Goal: Task Accomplishment & Management: Manage account settings

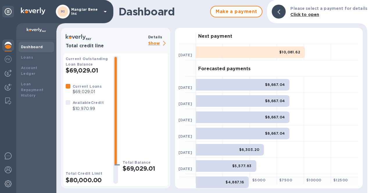
click at [152, 42] on p "Show" at bounding box center [158, 43] width 20 height 7
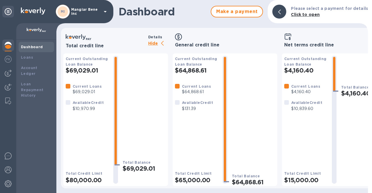
click at [105, 11] on icon at bounding box center [105, 11] width 3 height 1
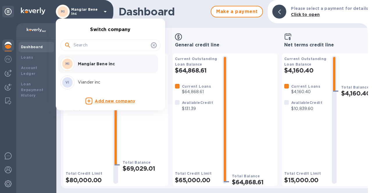
click at [112, 81] on p "Viander inc" at bounding box center [114, 82] width 73 height 6
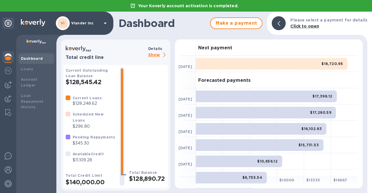
click at [154, 56] on p "Show" at bounding box center [158, 55] width 20 height 7
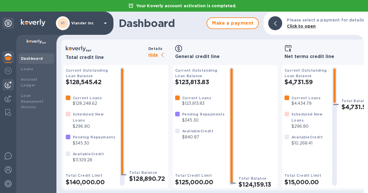
click at [12, 83] on div at bounding box center [8, 85] width 12 height 12
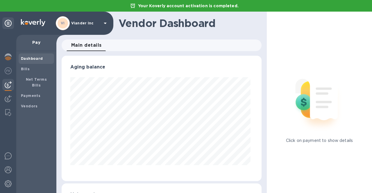
scroll to position [126, 198]
click at [23, 94] on b "Payments" at bounding box center [30, 96] width 19 height 4
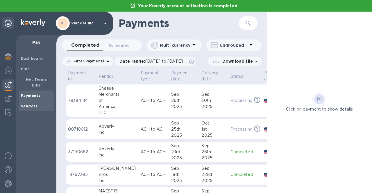
click at [24, 104] on b "Vendors" at bounding box center [29, 106] width 17 height 4
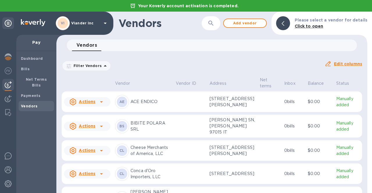
click at [218, 23] on button "button" at bounding box center [211, 23] width 14 height 14
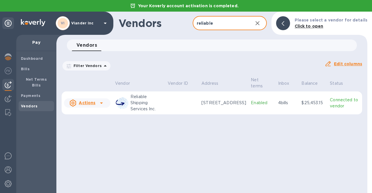
type input "reliable"
click at [102, 104] on icon at bounding box center [101, 103] width 7 height 7
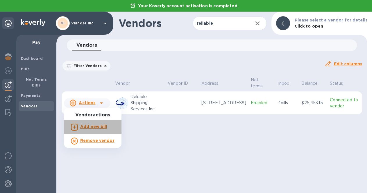
click at [94, 128] on b "Add new bill" at bounding box center [93, 127] width 27 height 5
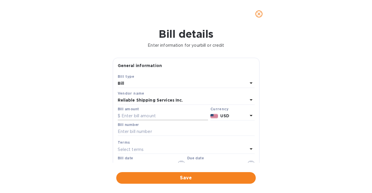
click at [131, 113] on input "text" at bounding box center [163, 116] width 90 height 9
type input "280.00"
type input "17971"
click at [85, 129] on div "Bill details Enter information for your bill or credit General information Save…" at bounding box center [186, 111] width 372 height 166
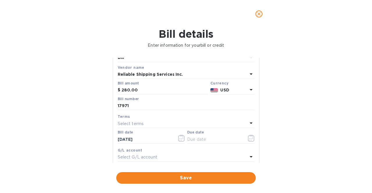
scroll to position [58, 0]
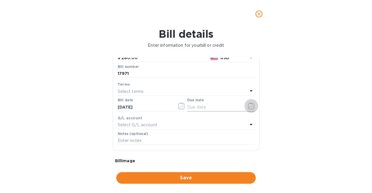
click at [248, 106] on icon "button" at bounding box center [251, 106] width 7 height 7
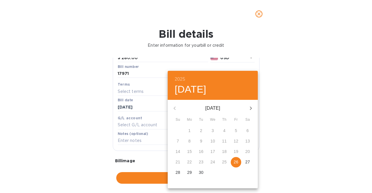
click at [236, 161] on p "26" at bounding box center [236, 162] width 5 height 6
type input "[DATE]"
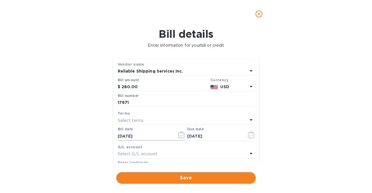
scroll to position [113, 0]
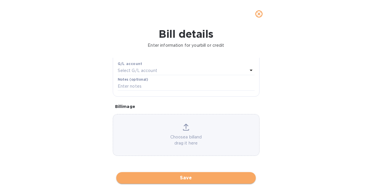
click at [192, 177] on span "Save" at bounding box center [186, 178] width 130 height 7
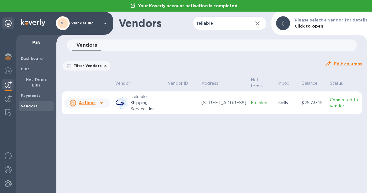
click at [102, 102] on icon at bounding box center [101, 103] width 7 height 7
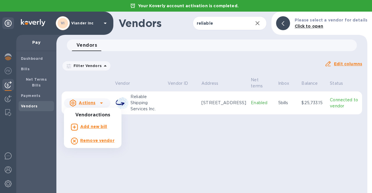
click at [152, 152] on div at bounding box center [186, 96] width 372 height 193
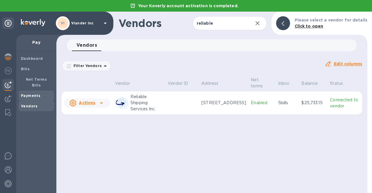
click at [28, 94] on b "Payments" at bounding box center [30, 96] width 19 height 4
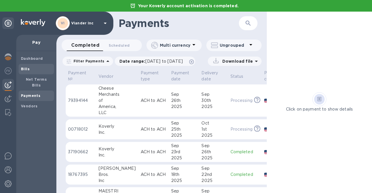
click at [25, 71] on span "Bills" at bounding box center [25, 69] width 9 height 6
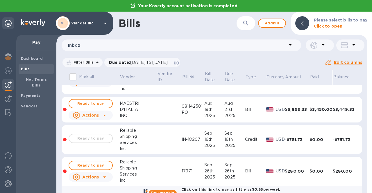
scroll to position [29, 0]
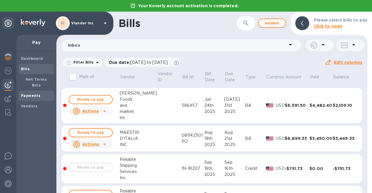
click at [31, 94] on b "Payments" at bounding box center [30, 96] width 19 height 4
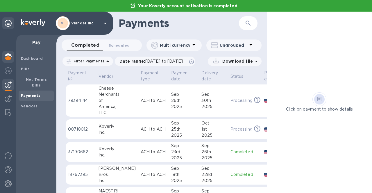
click at [9, 56] on img at bounding box center [8, 57] width 7 height 7
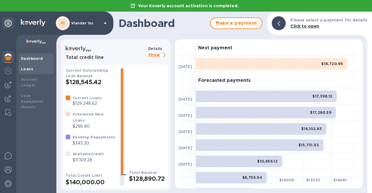
click at [28, 69] on b "Loans" at bounding box center [27, 69] width 12 height 4
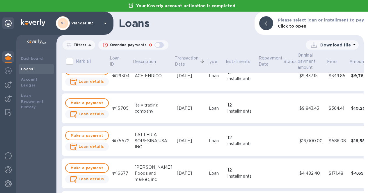
scroll to position [465, 0]
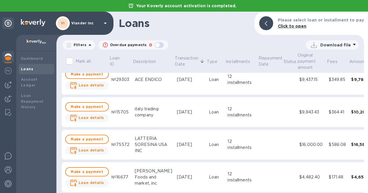
click at [87, 44] on icon at bounding box center [89, 45] width 7 height 7
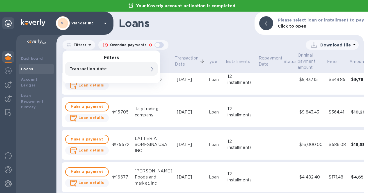
click at [83, 45] on p "Filters" at bounding box center [78, 44] width 15 height 5
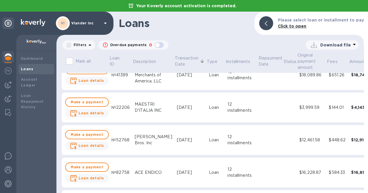
scroll to position [0, 0]
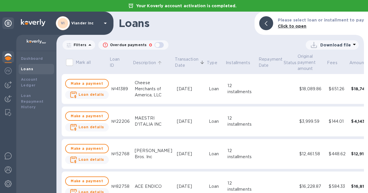
click at [149, 64] on p "Description" at bounding box center [144, 63] width 23 height 6
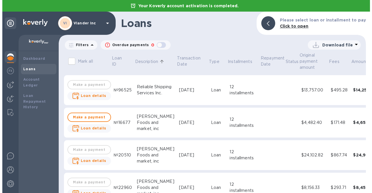
scroll to position [2676, 0]
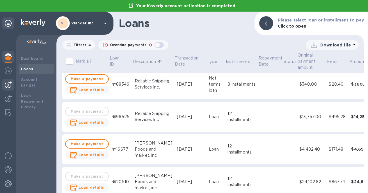
click at [5, 86] on img at bounding box center [8, 84] width 7 height 7
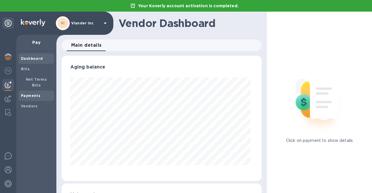
scroll to position [126, 198]
click at [28, 69] on b "Bills" at bounding box center [25, 69] width 9 height 4
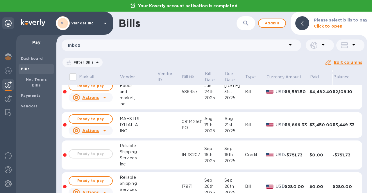
scroll to position [72, 0]
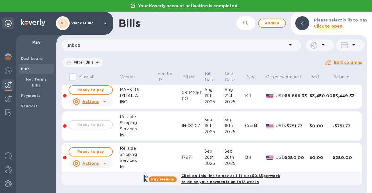
click at [105, 163] on icon at bounding box center [104, 163] width 3 height 1
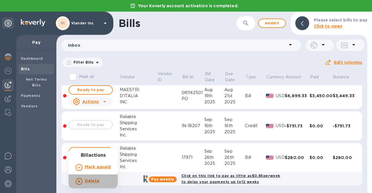
click at [94, 181] on b "Delete" at bounding box center [92, 181] width 15 height 5
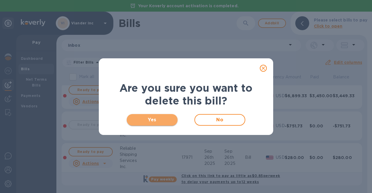
click at [158, 120] on span "Yes" at bounding box center [152, 120] width 42 height 7
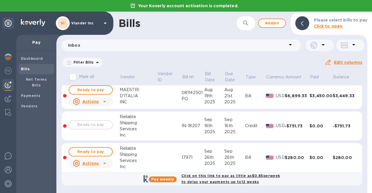
scroll to position [0, 0]
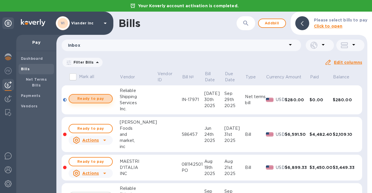
click at [90, 101] on span "Ready to pay" at bounding box center [91, 98] width 34 height 7
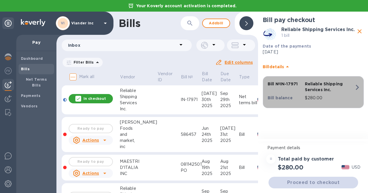
click at [358, 87] on icon "button" at bounding box center [357, 87] width 3 height 5
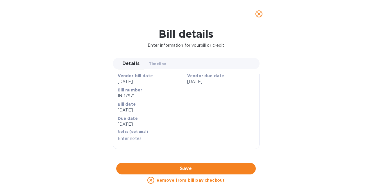
scroll to position [266, 0]
click at [182, 166] on span "Save" at bounding box center [186, 169] width 130 height 7
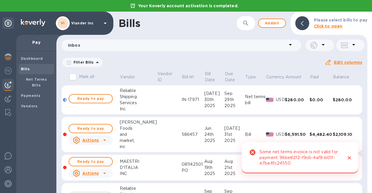
click at [350, 154] on button "Close" at bounding box center [350, 158] width 8 height 8
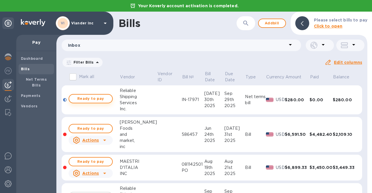
click at [88, 97] on span "Ready to pay" at bounding box center [91, 98] width 34 height 7
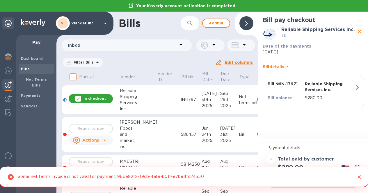
click at [351, 172] on div at bounding box center [357, 177] width 12 height 11
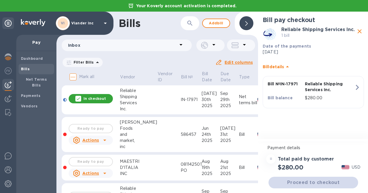
click at [319, 183] on div "Proceed to checkout" at bounding box center [313, 183] width 92 height 14
click at [85, 97] on div "In checkout" at bounding box center [91, 98] width 44 height 9
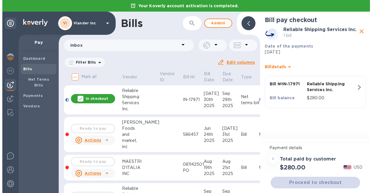
scroll to position [0, 0]
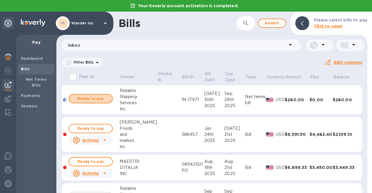
click at [85, 97] on span "Ready to pay" at bounding box center [91, 98] width 34 height 7
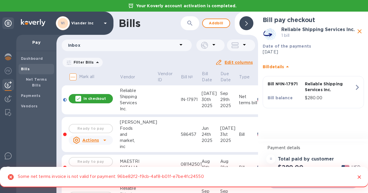
click at [356, 175] on icon "Close" at bounding box center [359, 178] width 6 height 6
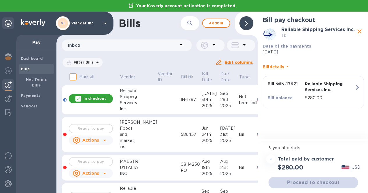
click at [157, 105] on td at bounding box center [168, 100] width 23 height 29
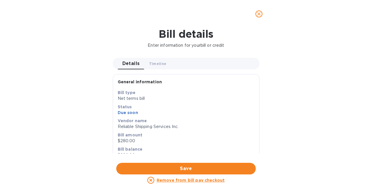
click at [258, 14] on icon "close" at bounding box center [259, 14] width 6 height 6
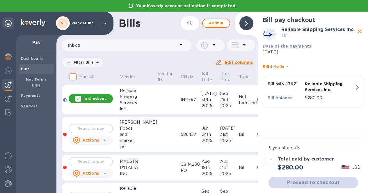
click at [97, 102] on div "In checkout" at bounding box center [91, 98] width 44 height 9
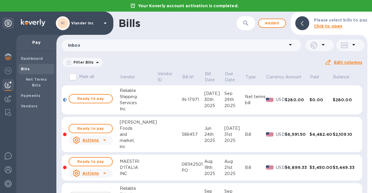
click at [285, 98] on div "$280.00" at bounding box center [297, 100] width 25 height 6
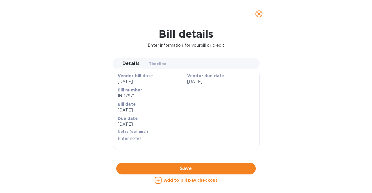
scroll to position [150, 0]
click at [260, 13] on icon "close" at bounding box center [259, 14] width 6 height 6
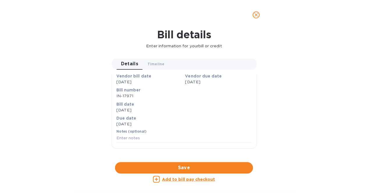
scroll to position [79, 0]
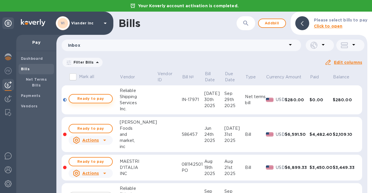
click at [84, 101] on span "Ready to pay" at bounding box center [91, 98] width 34 height 7
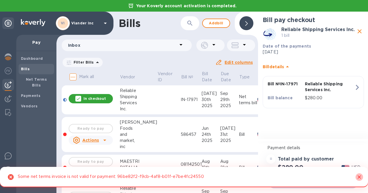
click at [358, 176] on icon "Close" at bounding box center [359, 177] width 3 height 3
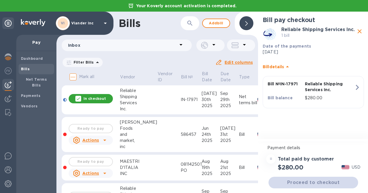
scroll to position [4, 0]
click at [303, 157] on h3 "Total paid by customer" at bounding box center [306, 160] width 56 height 6
click at [308, 179] on div "Proceed to checkout" at bounding box center [313, 183] width 92 height 14
click at [357, 85] on icon "button" at bounding box center [357, 87] width 3 height 5
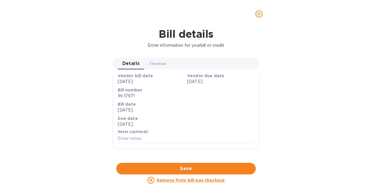
scroll to position [179, 0]
click at [166, 159] on div at bounding box center [186, 163] width 147 height 9
click at [255, 15] on button "close" at bounding box center [259, 14] width 14 height 14
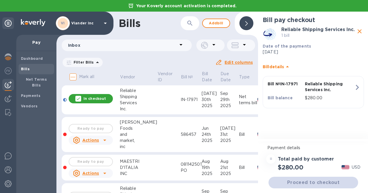
click at [87, 96] on div "In checkout" at bounding box center [91, 98] width 44 height 9
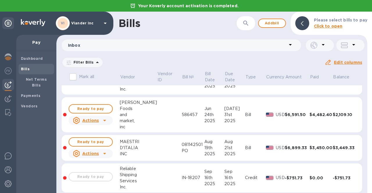
scroll to position [27, 0]
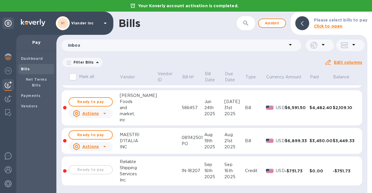
click at [96, 171] on div "Ready to pay" at bounding box center [90, 170] width 47 height 12
click at [86, 25] on p "Viander inc" at bounding box center [85, 23] width 29 height 4
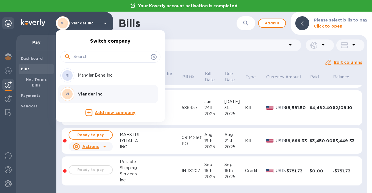
click at [96, 78] on p "Mangiar Bene inc" at bounding box center [114, 75] width 73 height 6
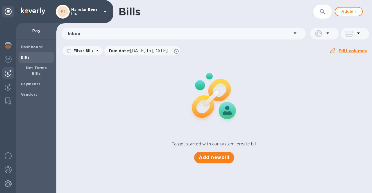
click at [24, 56] on b "Bills" at bounding box center [25, 57] width 9 height 4
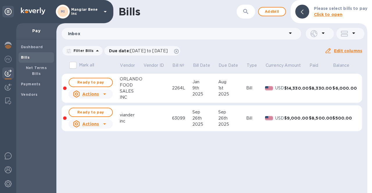
click at [11, 74] on img at bounding box center [8, 73] width 7 height 7
click at [28, 82] on b "Payments" at bounding box center [30, 84] width 19 height 4
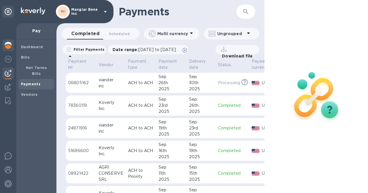
click at [9, 47] on img at bounding box center [8, 45] width 7 height 7
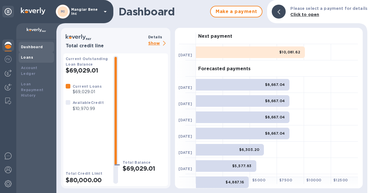
click at [27, 58] on b "Loans" at bounding box center [27, 57] width 12 height 4
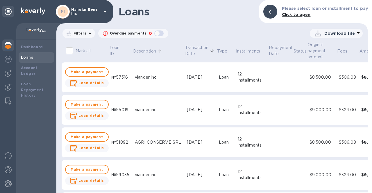
click at [141, 49] on p "Description" at bounding box center [144, 51] width 23 height 6
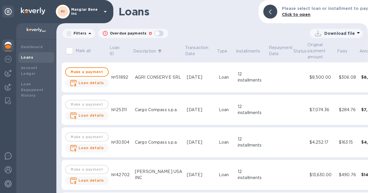
click at [99, 12] on p "Mangiar Bene inc" at bounding box center [85, 12] width 29 height 8
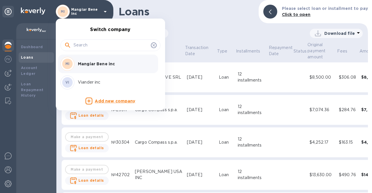
click at [86, 82] on p "Viander inc" at bounding box center [114, 82] width 73 height 6
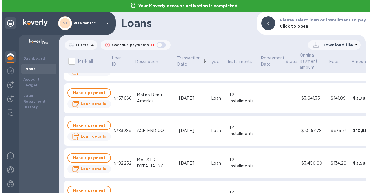
scroll to position [436, 0]
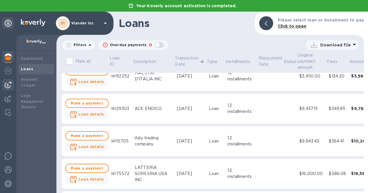
click at [10, 84] on img at bounding box center [8, 84] width 7 height 7
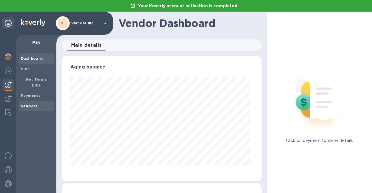
scroll to position [126, 198]
click at [8, 85] on img at bounding box center [8, 84] width 7 height 7
click at [26, 69] on b "Bills" at bounding box center [25, 69] width 9 height 4
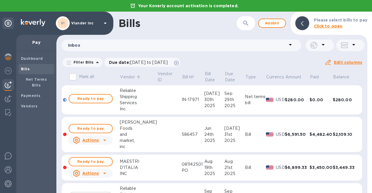
click at [127, 78] on p "Vendor" at bounding box center [127, 77] width 15 height 6
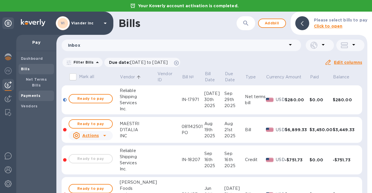
click at [29, 94] on b "Payments" at bounding box center [30, 96] width 19 height 4
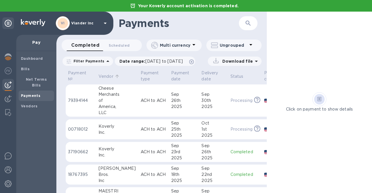
click at [105, 77] on p "Vendor" at bounding box center [106, 77] width 15 height 6
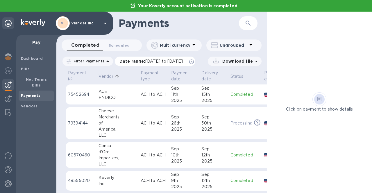
click at [183, 60] on span "08/26/2025 to 09/27/2025" at bounding box center [164, 61] width 38 height 5
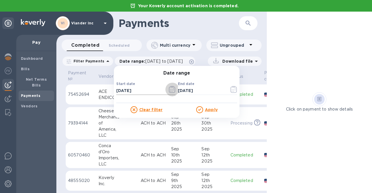
click at [172, 90] on icon "button" at bounding box center [172, 89] width 7 height 7
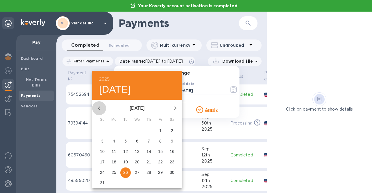
click at [98, 105] on icon "button" at bounding box center [99, 108] width 7 height 7
click at [104, 132] on span "1" at bounding box center [102, 131] width 10 height 6
type input "06/01/2025"
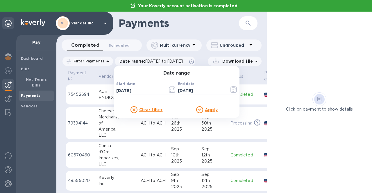
click at [207, 108] on u "Apply" at bounding box center [211, 110] width 13 height 5
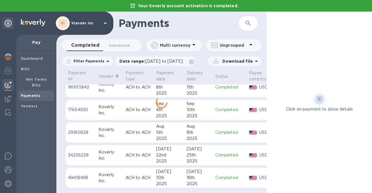
scroll to position [383, 0]
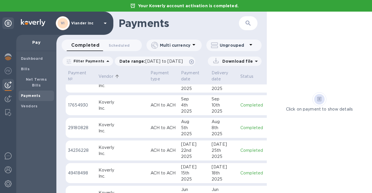
click at [107, 75] on p "Vendor" at bounding box center [106, 77] width 15 height 6
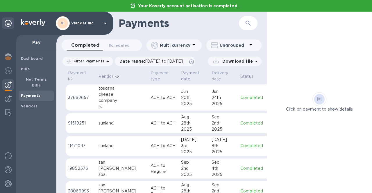
click at [107, 75] on p "Vendor" at bounding box center [106, 77] width 15 height 6
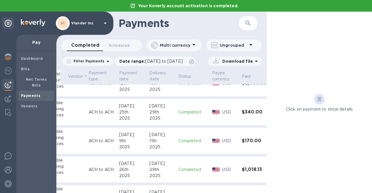
scroll to position [680, 53]
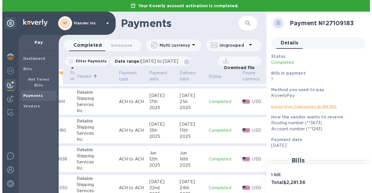
scroll to position [806, 19]
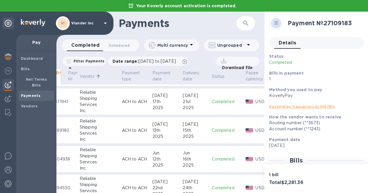
click at [18, 70] on div "Dashboard Bills Net Terms Bills Payments Vendors" at bounding box center [36, 122] width 40 height 142
click at [24, 69] on b "Bills" at bounding box center [25, 69] width 9 height 4
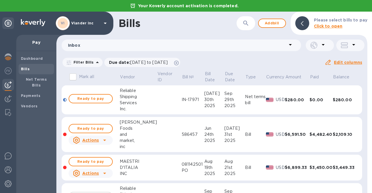
click at [63, 100] on div at bounding box center [64, 99] width 3 height 3
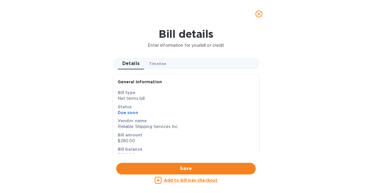
click at [154, 65] on span "Timeline 0" at bounding box center [157, 64] width 17 height 6
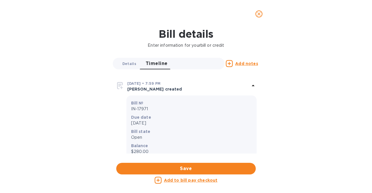
click at [122, 60] on button "Details 0" at bounding box center [129, 64] width 23 height 12
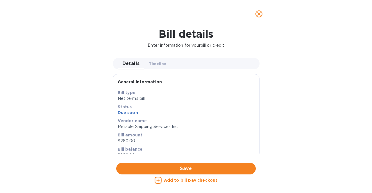
click at [257, 16] on icon "close" at bounding box center [259, 14] width 6 height 6
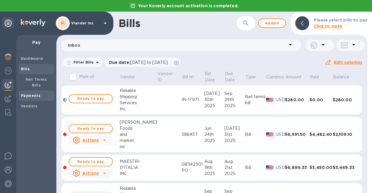
click at [31, 93] on span "Payments" at bounding box center [30, 96] width 19 height 6
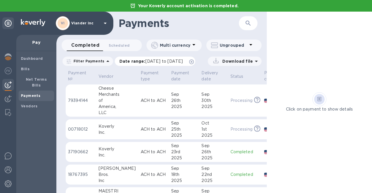
click at [194, 62] on icon at bounding box center [191, 62] width 5 height 5
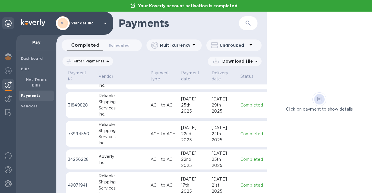
scroll to position [757, 0]
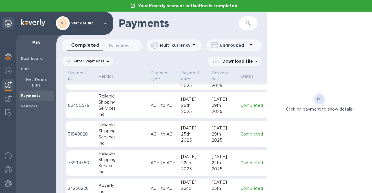
click at [96, 63] on p "Filter Payments" at bounding box center [87, 61] width 33 height 5
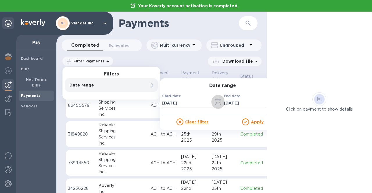
click at [218, 102] on icon "button" at bounding box center [218, 102] width 7 height 7
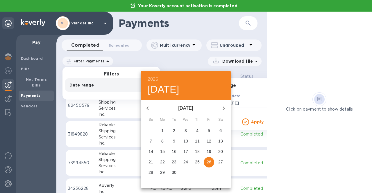
click at [148, 109] on icon "button" at bounding box center [147, 108] width 7 height 7
click at [148, 109] on icon "button" at bounding box center [148, 108] width 2 height 3
click at [197, 130] on p "1" at bounding box center [197, 131] width 2 height 6
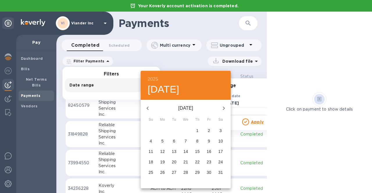
type input "05/01/2025"
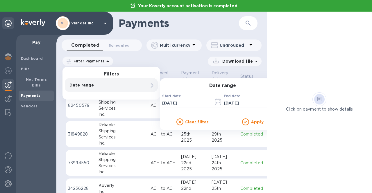
click at [257, 122] on u "Apply" at bounding box center [257, 122] width 13 height 5
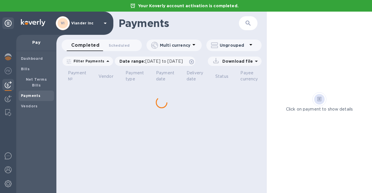
scroll to position [0, 0]
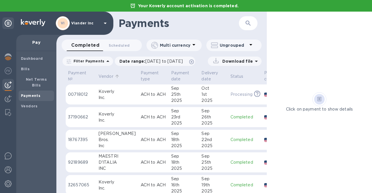
click at [105, 77] on p "Vendor" at bounding box center [106, 77] width 15 height 6
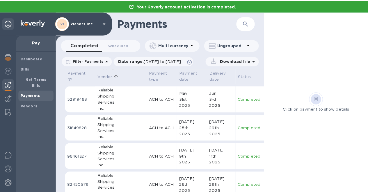
scroll to position [1149, 0]
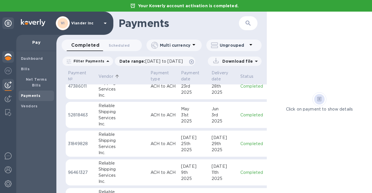
click at [9, 58] on img at bounding box center [8, 57] width 7 height 7
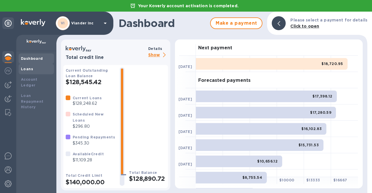
click at [32, 69] on div "Loans" at bounding box center [36, 69] width 31 height 6
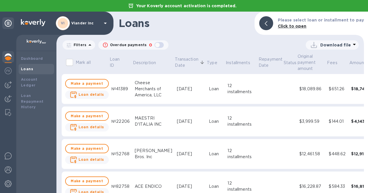
click at [80, 45] on p "Filters" at bounding box center [78, 44] width 15 height 5
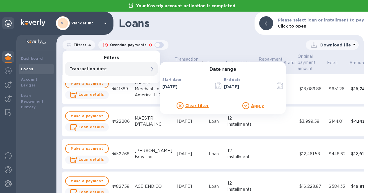
click at [221, 87] on icon "button" at bounding box center [218, 85] width 7 height 7
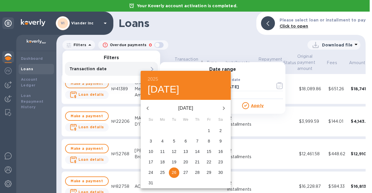
click at [145, 107] on icon "button" at bounding box center [147, 108] width 7 height 7
click at [151, 130] on p "1" at bounding box center [151, 131] width 2 height 6
type input "06/01/2025"
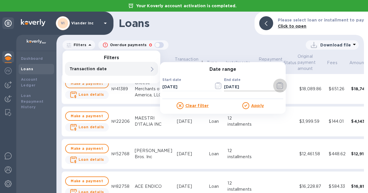
click at [280, 83] on icon "button" at bounding box center [280, 85] width 7 height 7
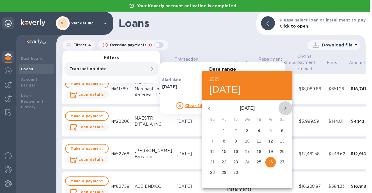
click at [287, 109] on icon "button" at bounding box center [285, 108] width 7 height 7
click at [209, 106] on icon "button" at bounding box center [209, 108] width 7 height 7
click at [239, 151] on span "15" at bounding box center [236, 152] width 10 height 6
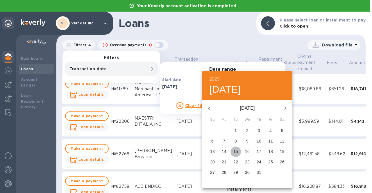
type input "07/15/2025"
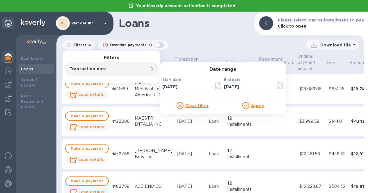
click at [258, 105] on u "Apply" at bounding box center [257, 106] width 13 height 5
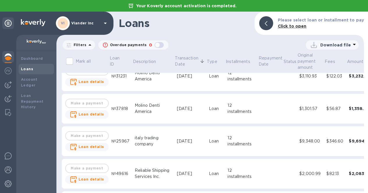
scroll to position [291, 0]
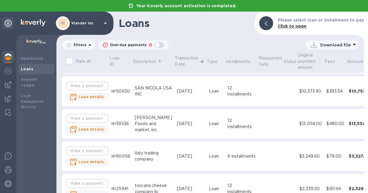
click at [138, 62] on p "Description" at bounding box center [144, 62] width 23 height 6
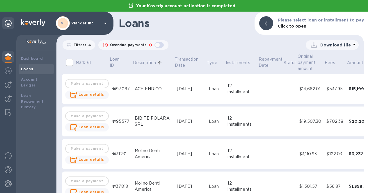
click at [143, 62] on p "Description" at bounding box center [144, 63] width 23 height 6
click at [143, 60] on p "Description" at bounding box center [144, 63] width 23 height 6
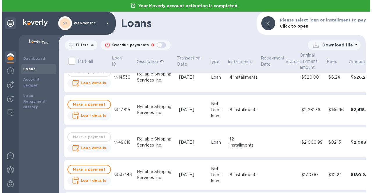
scroll to position [204, 0]
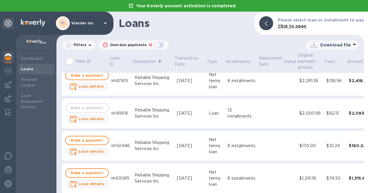
click at [9, 56] on img at bounding box center [8, 57] width 7 height 7
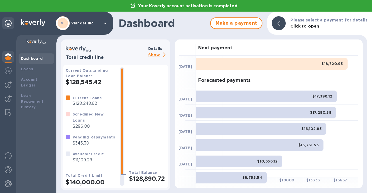
click at [75, 21] on p "Viander inc" at bounding box center [85, 23] width 29 height 4
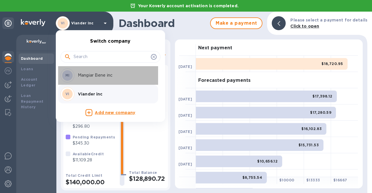
click at [88, 77] on p "Mangiar Bene inc" at bounding box center [114, 75] width 73 height 6
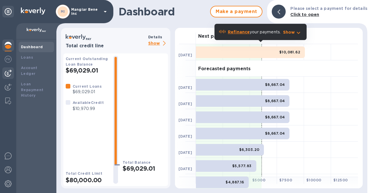
click at [6, 72] on img at bounding box center [8, 73] width 7 height 7
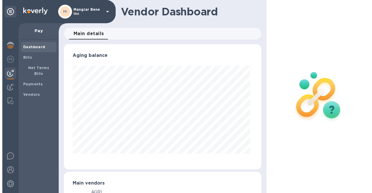
scroll to position [126, 195]
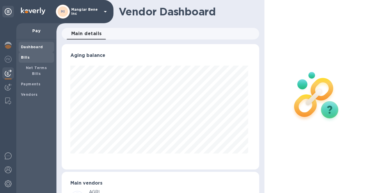
click at [20, 59] on div "Bills" at bounding box center [36, 57] width 35 height 10
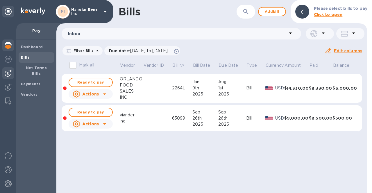
click at [11, 48] on img at bounding box center [8, 45] width 7 height 7
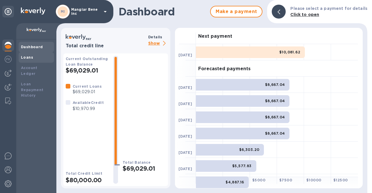
click at [29, 59] on b "Loans" at bounding box center [27, 57] width 12 height 4
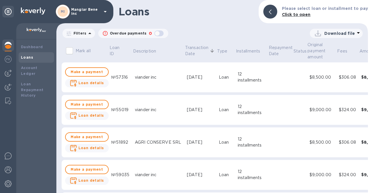
click at [80, 36] on div "Filters" at bounding box center [79, 33] width 33 height 9
click at [81, 32] on p "Filters" at bounding box center [78, 33] width 15 height 5
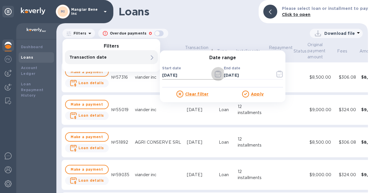
click at [218, 72] on icon "button" at bounding box center [218, 74] width 6 height 7
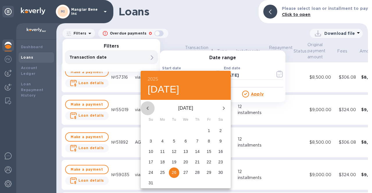
click at [149, 105] on icon "button" at bounding box center [147, 108] width 7 height 7
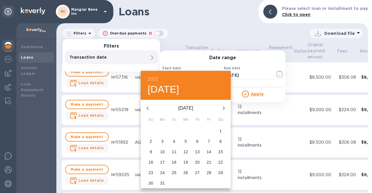
click at [149, 105] on icon "button" at bounding box center [147, 108] width 7 height 7
click at [187, 129] on span "1" at bounding box center [186, 131] width 10 height 6
type input "[DATE]"
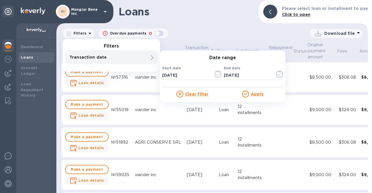
click at [257, 94] on u "Apply" at bounding box center [257, 94] width 13 height 5
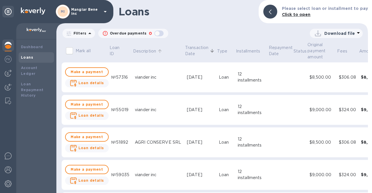
click at [143, 52] on p "Description" at bounding box center [144, 51] width 23 height 6
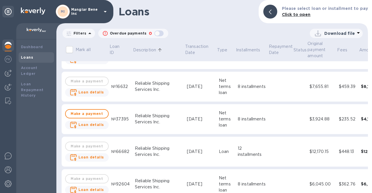
scroll to position [407, 0]
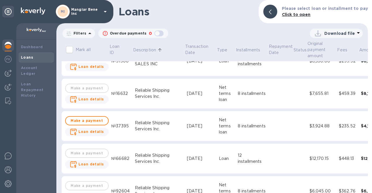
click at [76, 8] on p "Mangiar Bene inc" at bounding box center [85, 12] width 29 height 8
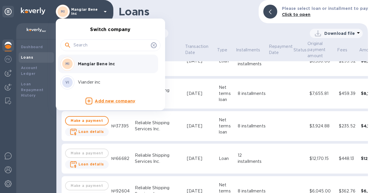
click at [83, 81] on p "Viander inc" at bounding box center [114, 82] width 73 height 6
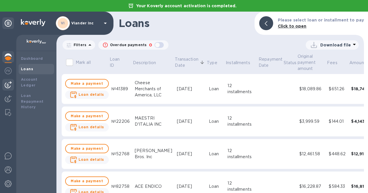
click at [10, 85] on img at bounding box center [8, 84] width 7 height 7
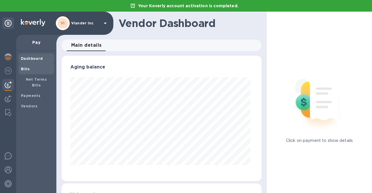
click at [27, 67] on b "Bills" at bounding box center [25, 69] width 9 height 4
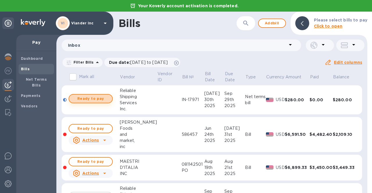
click at [80, 96] on span "Ready to pay" at bounding box center [91, 98] width 34 height 7
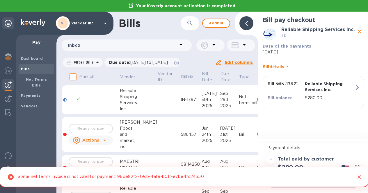
click at [356, 175] on icon "Close" at bounding box center [359, 178] width 6 height 6
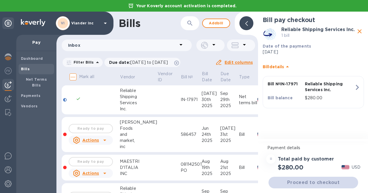
click at [93, 100] on p "In checkout" at bounding box center [94, 98] width 22 height 5
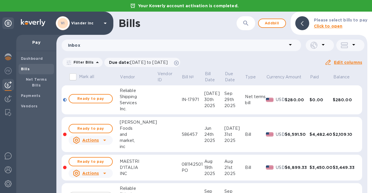
click at [93, 100] on span "Ready to pay" at bounding box center [91, 98] width 34 height 7
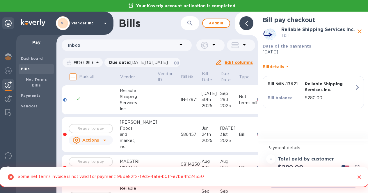
click at [351, 83] on p "Reliable Shipping Services Inc." at bounding box center [329, 87] width 49 height 12
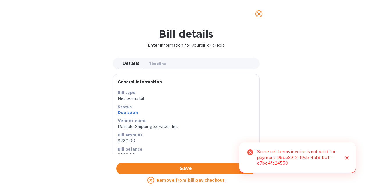
click at [348, 157] on icon "Close" at bounding box center [347, 158] width 6 height 6
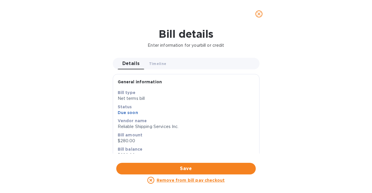
click at [260, 13] on icon "close" at bounding box center [258, 13] width 3 height 3
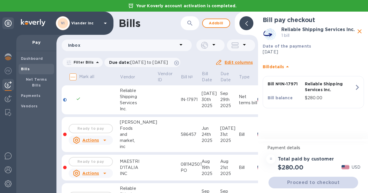
click at [86, 19] on div "VI Viander inc" at bounding box center [82, 23] width 53 height 14
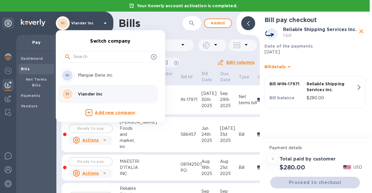
click at [96, 78] on p "Mangiar Bene inc" at bounding box center [114, 75] width 73 height 6
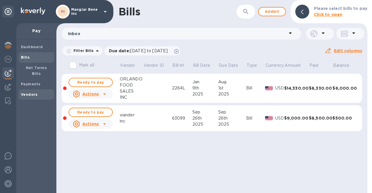
click at [27, 93] on b "Vendors" at bounding box center [29, 95] width 17 height 4
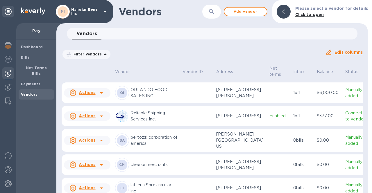
scroll to position [175, 0]
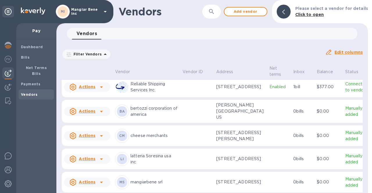
click at [100, 91] on icon at bounding box center [101, 87] width 7 height 7
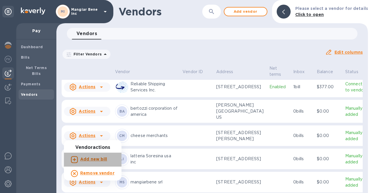
click at [102, 159] on b "Add new bill" at bounding box center [93, 159] width 27 height 5
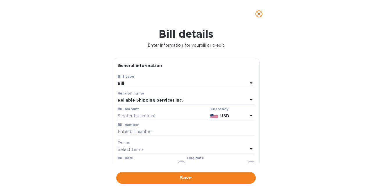
click at [125, 115] on input "text" at bounding box center [163, 116] width 90 height 9
type input "377.00"
click at [144, 126] on div "Bill number" at bounding box center [186, 129] width 137 height 13
drag, startPoint x: 142, startPoint y: 131, endPoint x: 141, endPoint y: 128, distance: 3.4
click at [142, 131] on input "text" at bounding box center [186, 132] width 137 height 9
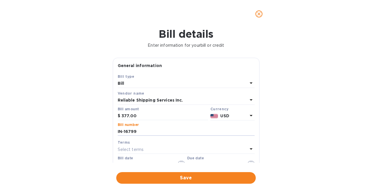
type input "IN-16799"
click at [126, 162] on input "[DATE]" at bounding box center [145, 165] width 55 height 9
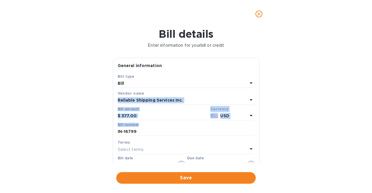
drag, startPoint x: 260, startPoint y: 93, endPoint x: 261, endPoint y: 123, distance: 30.0
click at [261, 123] on div "General information Save Bill type Bill Vendor name Reliable Shipping Services …" at bounding box center [186, 110] width 153 height 105
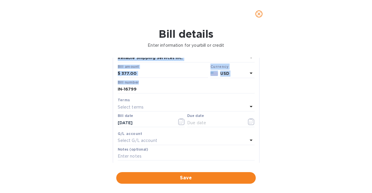
scroll to position [43, 0]
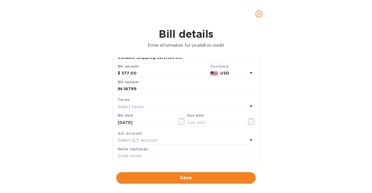
click at [68, 118] on div "Bill details Enter information for your bill or credit General information Save…" at bounding box center [186, 111] width 372 height 166
click at [179, 122] on icon "button" at bounding box center [181, 121] width 7 height 7
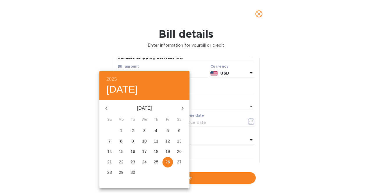
click at [62, 56] on div at bounding box center [186, 96] width 372 height 193
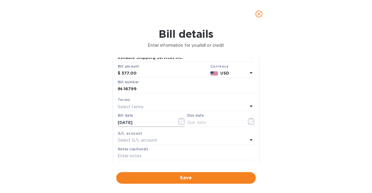
click at [179, 120] on icon "button" at bounding box center [181, 121] width 7 height 7
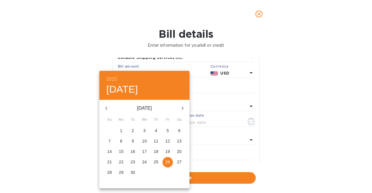
click at [106, 109] on icon "button" at bounding box center [106, 108] width 2 height 3
click at [106, 109] on icon "button" at bounding box center [106, 108] width 7 height 7
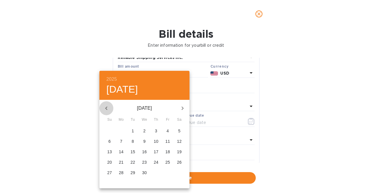
click at [106, 109] on icon "button" at bounding box center [106, 108] width 7 height 7
click at [106, 110] on icon "button" at bounding box center [106, 108] width 7 height 7
click at [136, 148] on button "17" at bounding box center [133, 152] width 10 height 10
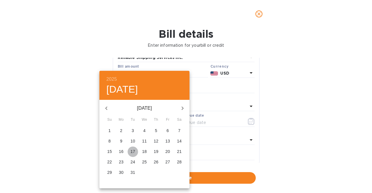
type input "[DATE]"
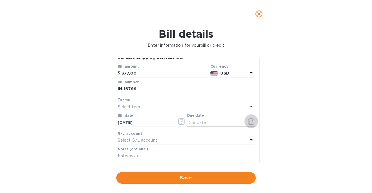
click at [248, 122] on icon "button" at bounding box center [251, 121] width 7 height 7
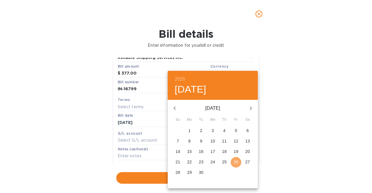
click at [235, 163] on p "26" at bounding box center [236, 162] width 5 height 6
type input "[DATE]"
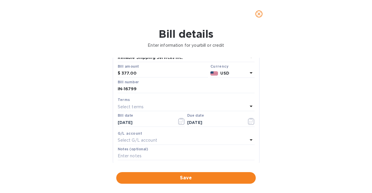
click at [77, 121] on div "Bill details Enter information for your bill or credit General information Save…" at bounding box center [186, 111] width 372 height 166
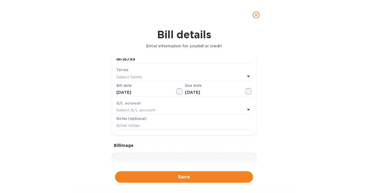
scroll to position [113, 0]
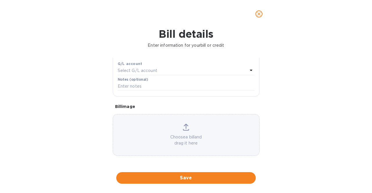
click at [200, 143] on p "Choose a bill and drag it here" at bounding box center [186, 140] width 146 height 12
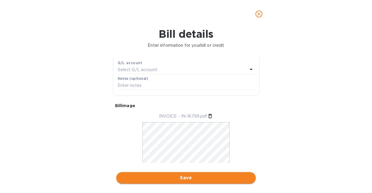
click at [142, 176] on span "Save" at bounding box center [186, 178] width 130 height 7
click at [219, 181] on span "Save" at bounding box center [186, 178] width 130 height 7
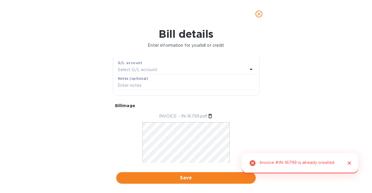
click at [351, 163] on icon "Close" at bounding box center [350, 164] width 6 height 6
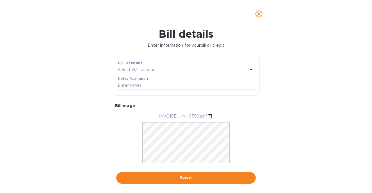
click at [257, 16] on icon "close" at bounding box center [259, 14] width 6 height 6
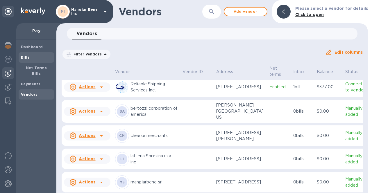
click at [26, 56] on b "Bills" at bounding box center [25, 57] width 9 height 4
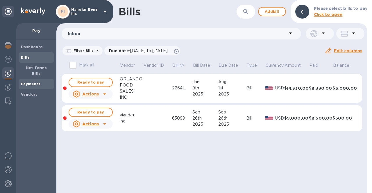
click at [30, 81] on span "Payments" at bounding box center [30, 84] width 19 height 6
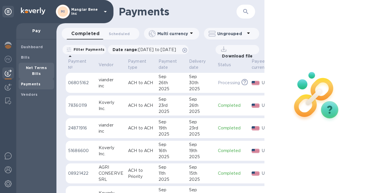
click at [30, 69] on b "Net Terms Bills" at bounding box center [36, 71] width 21 height 10
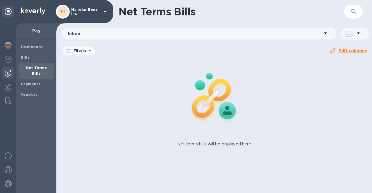
click at [96, 33] on p "Inbox" at bounding box center [195, 34] width 254 height 6
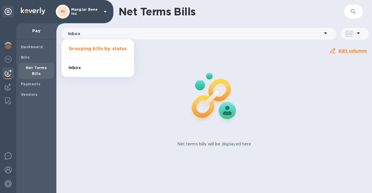
click at [184, 55] on div at bounding box center [186, 96] width 372 height 193
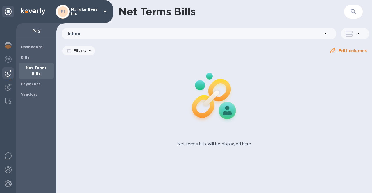
click at [93, 39] on div "Inbox" at bounding box center [199, 34] width 275 height 12
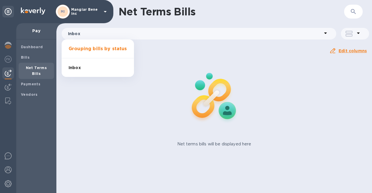
click at [79, 69] on span "Inbox 0" at bounding box center [75, 68] width 12 height 6
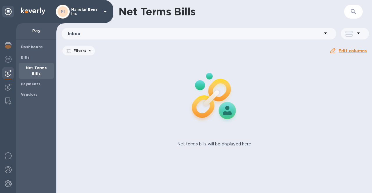
click at [96, 50] on div "Filters" at bounding box center [79, 50] width 34 height 11
click at [76, 51] on p "Filters" at bounding box center [78, 50] width 15 height 5
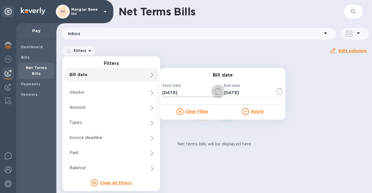
click at [217, 92] on icon "button" at bounding box center [218, 91] width 7 height 7
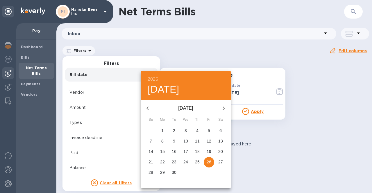
click at [150, 106] on icon "button" at bounding box center [147, 108] width 7 height 7
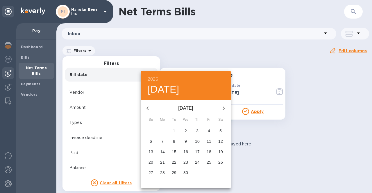
click at [150, 106] on icon "button" at bounding box center [147, 108] width 7 height 7
click at [152, 129] on p "1" at bounding box center [151, 131] width 2 height 6
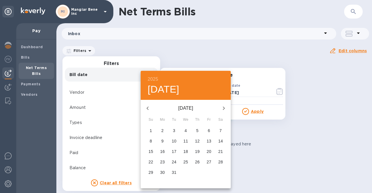
type input "[DATE]"
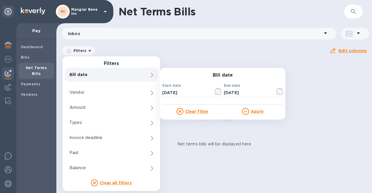
click at [258, 112] on u "Apply" at bounding box center [257, 111] width 13 height 5
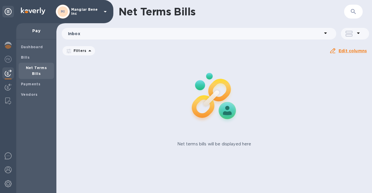
click at [0, 0] on icon at bounding box center [0, 0] width 0 height 0
click at [29, 82] on b "Payments" at bounding box center [30, 84] width 19 height 4
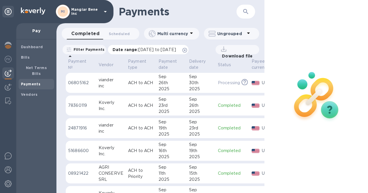
click at [176, 51] on span "[DATE] to [DATE]" at bounding box center [157, 49] width 38 height 5
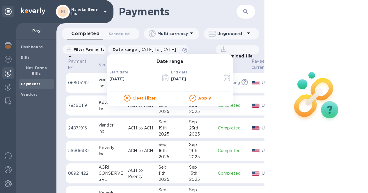
click at [164, 79] on icon "button" at bounding box center [163, 78] width 1 height 1
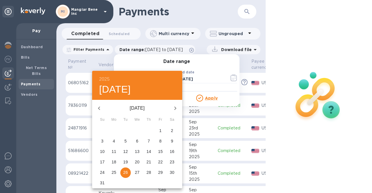
click at [99, 109] on icon "button" at bounding box center [99, 108] width 7 height 7
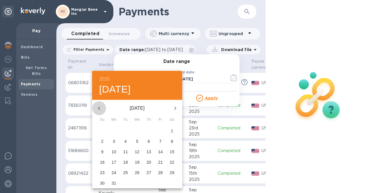
click at [99, 109] on icon "button" at bounding box center [99, 108] width 7 height 7
click at [159, 129] on span "1" at bounding box center [160, 131] width 10 height 6
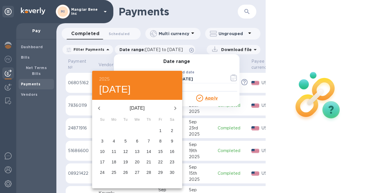
type input "11/01/2024"
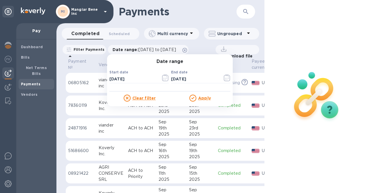
click at [210, 97] on u "Apply" at bounding box center [204, 98] width 13 height 5
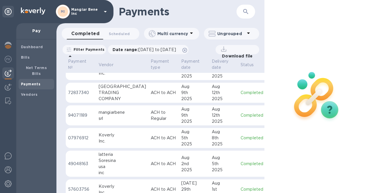
scroll to position [365, 0]
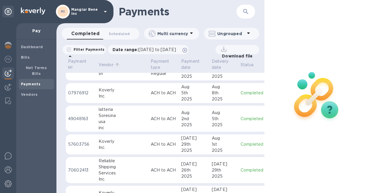
click at [109, 62] on p "Vendor" at bounding box center [106, 65] width 15 height 6
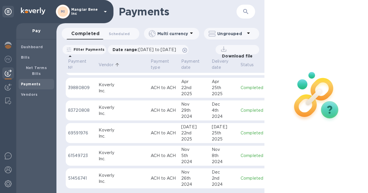
scroll to position [341, 0]
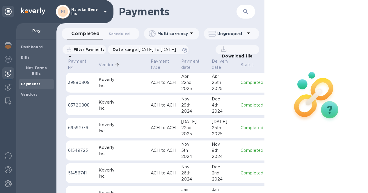
click at [232, 34] on p "Ungrouped" at bounding box center [231, 34] width 28 height 6
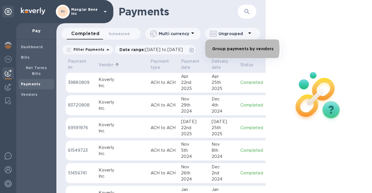
click at [231, 49] on li "Group payments by vendors" at bounding box center [242, 49] width 75 height 19
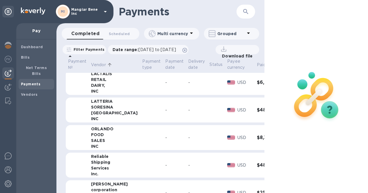
scroll to position [145, 0]
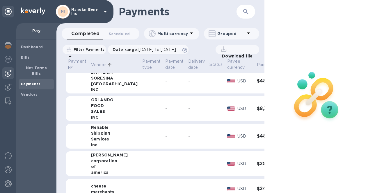
click at [97, 133] on div "Shipping" at bounding box center [114, 134] width 47 height 6
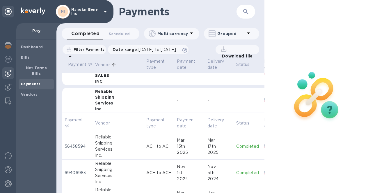
scroll to position [175, 3]
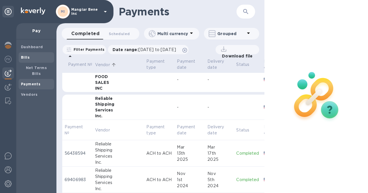
click at [26, 56] on b "Bills" at bounding box center [25, 57] width 9 height 4
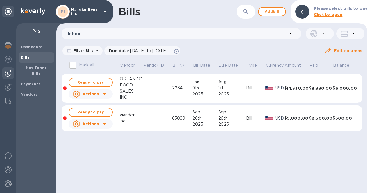
click at [33, 32] on p "Pay" at bounding box center [36, 31] width 31 height 6
click at [85, 10] on p "Mangiar Bene inc" at bounding box center [85, 12] width 29 height 8
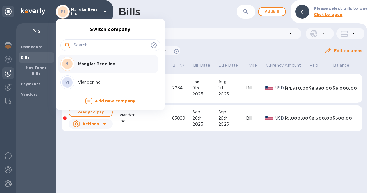
click at [85, 10] on div at bounding box center [186, 96] width 372 height 193
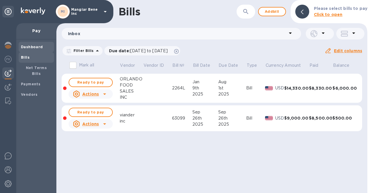
click at [33, 44] on span "Dashboard" at bounding box center [32, 47] width 22 height 6
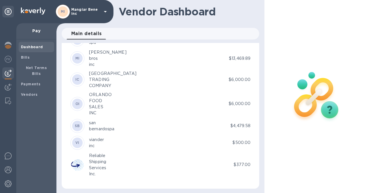
scroll to position [179, 0]
click at [98, 165] on div "Services" at bounding box center [97, 167] width 17 height 6
click at [79, 163] on img at bounding box center [77, 164] width 14 height 14
drag, startPoint x: 136, startPoint y: 164, endPoint x: 146, endPoint y: 164, distance: 10.5
click at [136, 164] on div "Reliable Shipping Services Inc." at bounding box center [151, 164] width 163 height 24
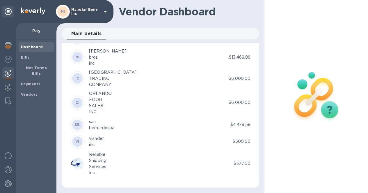
click at [246, 164] on p "$377.00" at bounding box center [242, 164] width 17 height 6
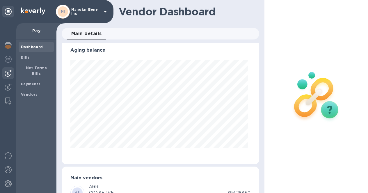
scroll to position [5, 0]
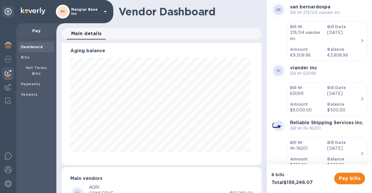
scroll to position [305, 0]
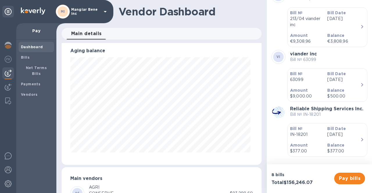
click at [362, 139] on icon "button" at bounding box center [363, 139] width 2 height 3
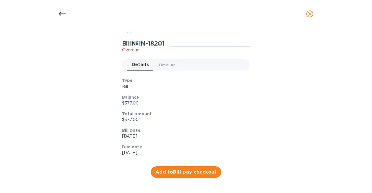
scroll to position [6, 0]
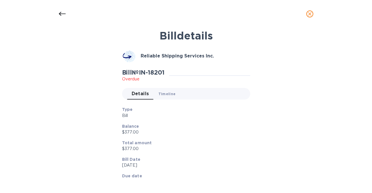
click at [165, 95] on span "Timeline 0" at bounding box center [167, 94] width 17 height 6
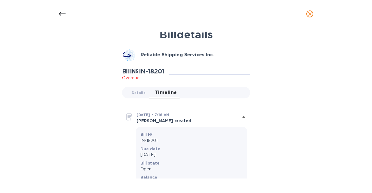
scroll to position [0, 0]
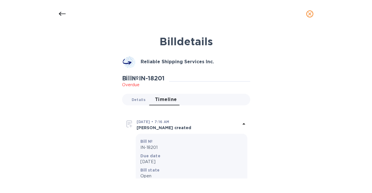
click at [141, 100] on span "Details 0" at bounding box center [139, 100] width 14 height 6
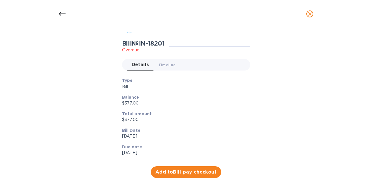
scroll to position [35, 0]
click at [63, 13] on icon at bounding box center [62, 13] width 7 height 7
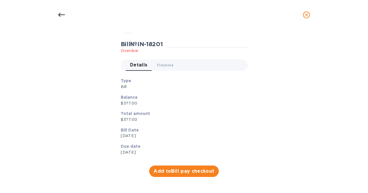
scroll to position [24, 0]
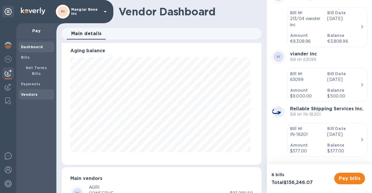
click at [31, 93] on b "Vendors" at bounding box center [29, 95] width 17 height 4
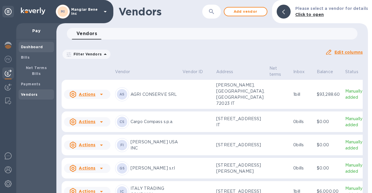
click at [33, 49] on span "Dashboard" at bounding box center [32, 47] width 22 height 6
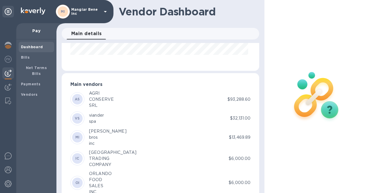
scroll to position [92, 0]
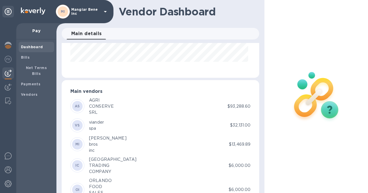
click at [93, 108] on div "CONSERVE" at bounding box center [101, 107] width 25 height 6
click at [73, 106] on div "AS" at bounding box center [77, 106] width 10 height 10
click at [79, 107] on b "AS" at bounding box center [77, 106] width 5 height 4
click at [90, 106] on div "CONSERVE" at bounding box center [101, 107] width 25 height 6
click at [241, 104] on p "$93,288.60" at bounding box center [238, 107] width 23 height 6
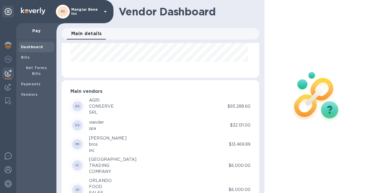
click at [79, 105] on b "AS" at bounding box center [77, 106] width 5 height 4
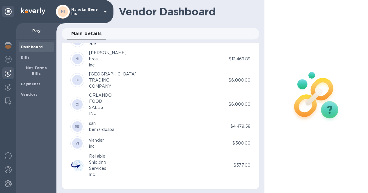
scroll to position [179, 0]
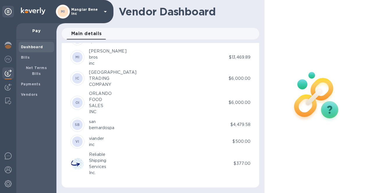
click at [93, 162] on div "Shipping" at bounding box center [97, 161] width 17 height 6
click at [243, 163] on p "$377.00" at bounding box center [242, 164] width 17 height 6
click at [76, 163] on img at bounding box center [77, 164] width 14 height 14
click at [124, 170] on div "Reliable Shipping Services Inc." at bounding box center [151, 164] width 163 height 24
click at [234, 161] on p "$377.00" at bounding box center [242, 164] width 17 height 6
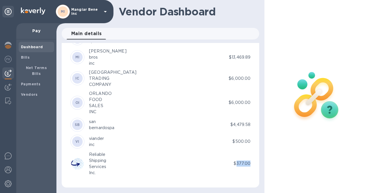
click at [234, 161] on p "$377.00" at bounding box center [242, 164] width 17 height 6
click at [85, 160] on div at bounding box center [79, 164] width 19 height 14
click at [84, 157] on img at bounding box center [77, 164] width 14 height 14
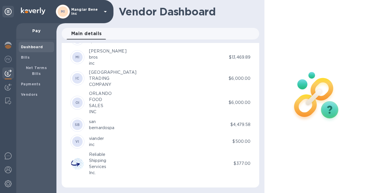
click at [94, 30] on span "Main details 0" at bounding box center [86, 34] width 31 height 8
click at [81, 52] on div "MI" at bounding box center [77, 57] width 10 height 10
click at [75, 55] on b "MI" at bounding box center [77, 57] width 4 height 4
click at [77, 77] on div "IC" at bounding box center [77, 78] width 10 height 10
click at [9, 42] on img at bounding box center [8, 45] width 7 height 7
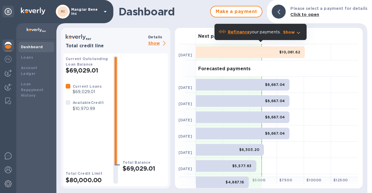
click at [159, 44] on p "Show" at bounding box center [158, 43] width 20 height 7
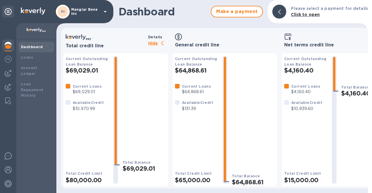
click at [158, 43] on p "Hide" at bounding box center [158, 43] width 20 height 7
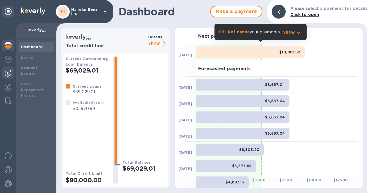
click at [10, 72] on img at bounding box center [8, 73] width 7 height 7
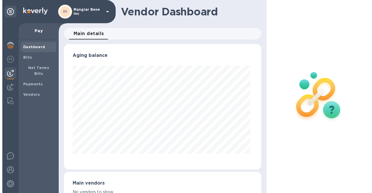
scroll to position [126, 195]
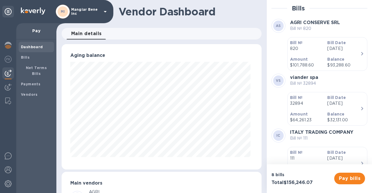
scroll to position [290791, 290719]
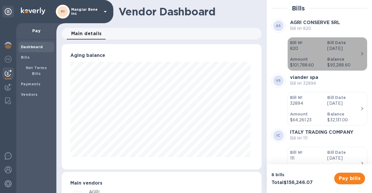
click at [362, 53] on icon "button" at bounding box center [363, 53] width 2 height 3
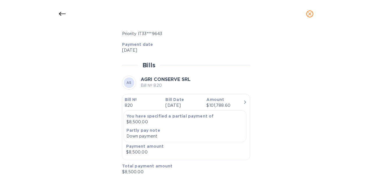
scroll to position [483, 0]
click at [310, 14] on icon "close" at bounding box center [309, 13] width 3 height 3
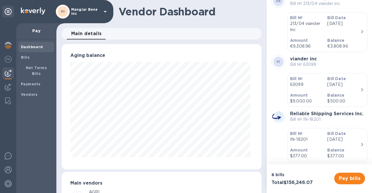
scroll to position [305, 0]
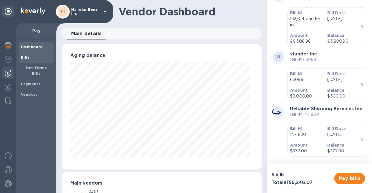
click at [24, 56] on b "Bills" at bounding box center [25, 57] width 9 height 4
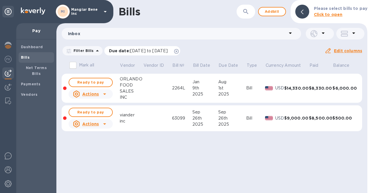
click at [179, 50] on icon at bounding box center [176, 51] width 5 height 5
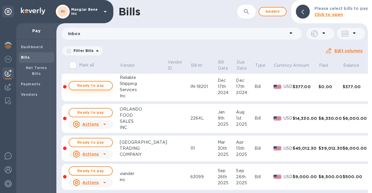
scroll to position [116, 0]
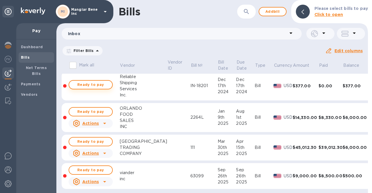
click at [96, 86] on span "Ready to pay" at bounding box center [91, 84] width 34 height 7
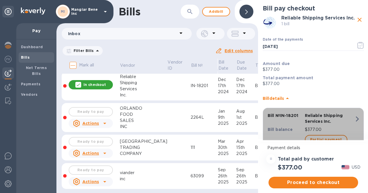
click at [353, 121] on icon "button" at bounding box center [357, 119] width 10 height 10
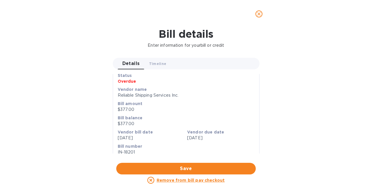
scroll to position [0, 0]
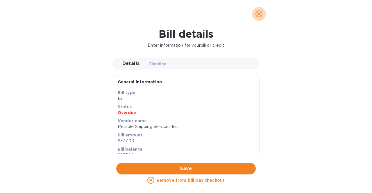
click at [262, 14] on icon "close" at bounding box center [259, 14] width 6 height 6
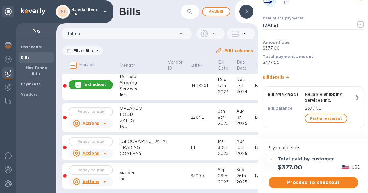
scroll to position [4, 0]
click at [85, 82] on p "In checkout" at bounding box center [94, 84] width 22 height 5
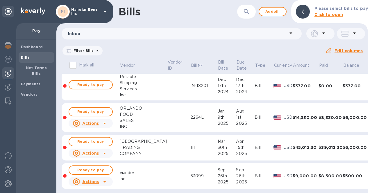
scroll to position [120, 0]
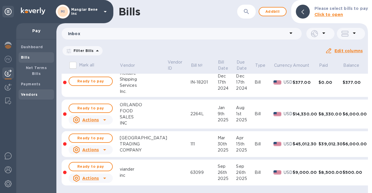
click at [36, 92] on div "Vendors" at bounding box center [36, 95] width 35 height 10
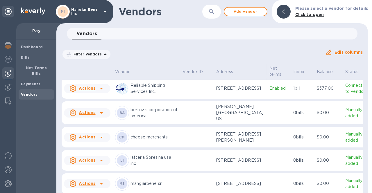
scroll to position [175, 0]
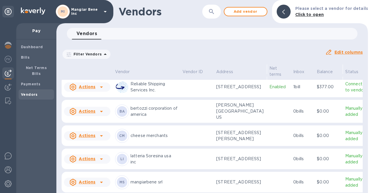
click at [102, 91] on icon at bounding box center [101, 87] width 7 height 7
click at [97, 159] on b "Add new bill" at bounding box center [93, 159] width 27 height 5
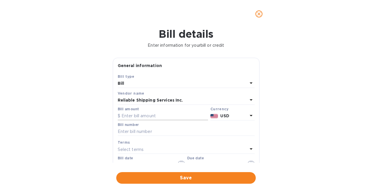
click at [138, 117] on input "text" at bounding box center [163, 116] width 90 height 9
type input "377.00"
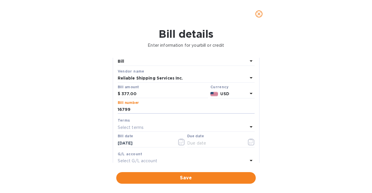
scroll to position [29, 0]
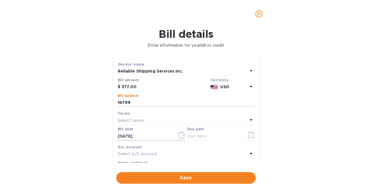
type input "16799"
click at [180, 135] on icon "button" at bounding box center [181, 135] width 7 height 7
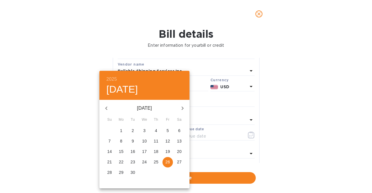
click at [104, 107] on icon "button" at bounding box center [106, 108] width 7 height 7
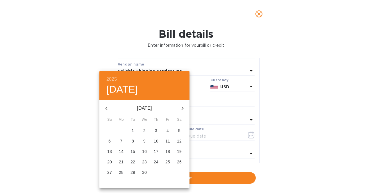
click at [104, 107] on icon "button" at bounding box center [106, 108] width 7 height 7
click at [133, 151] on p "17" at bounding box center [133, 152] width 5 height 6
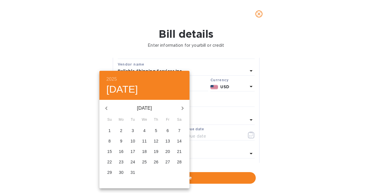
type input "12/17/2024"
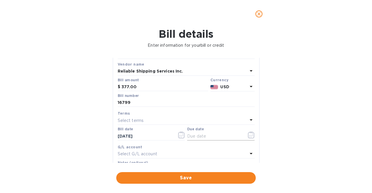
click at [248, 138] on icon "button" at bounding box center [251, 135] width 6 height 7
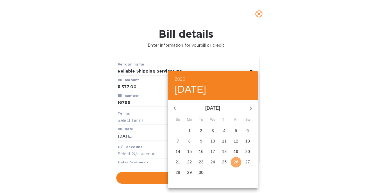
click at [235, 161] on p "26" at bounding box center [236, 162] width 5 height 6
type input "[DATE]"
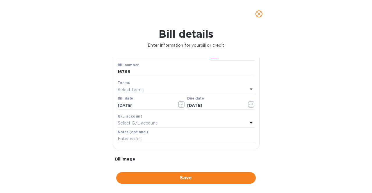
scroll to position [87, 0]
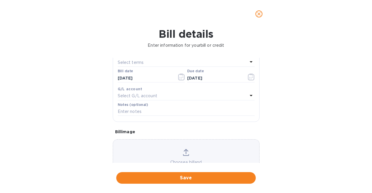
click at [184, 153] on icon at bounding box center [186, 152] width 6 height 7
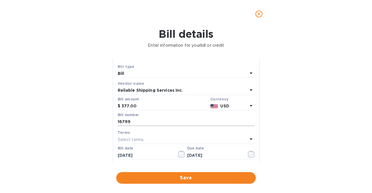
scroll to position [0, 0]
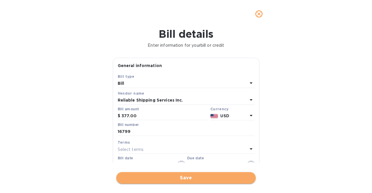
click at [166, 177] on span "Save" at bounding box center [186, 178] width 130 height 7
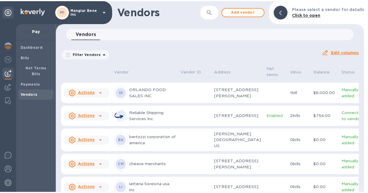
scroll to position [175, 0]
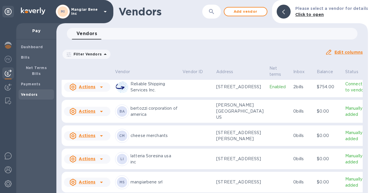
click at [142, 93] on p "Reliable Shipping Services Inc." at bounding box center [154, 87] width 47 height 12
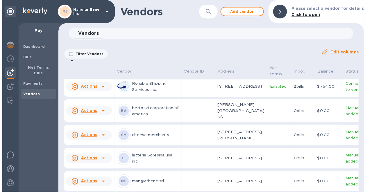
scroll to position [202, 0]
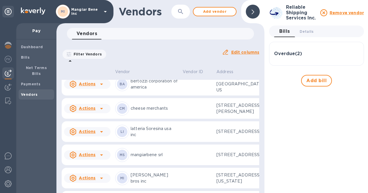
click at [287, 54] on h3 "Overdue ( 2 )" at bounding box center [288, 54] width 28 height 6
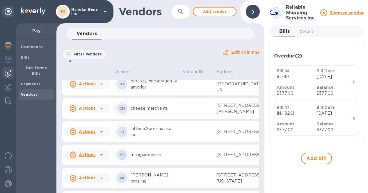
click at [353, 81] on icon "button" at bounding box center [353, 82] width 7 height 7
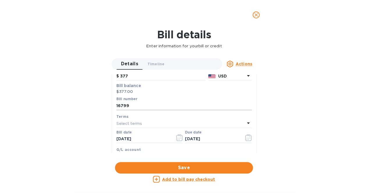
scroll to position [58, 0]
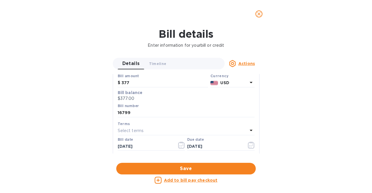
click at [258, 13] on icon "close" at bounding box center [258, 13] width 3 height 3
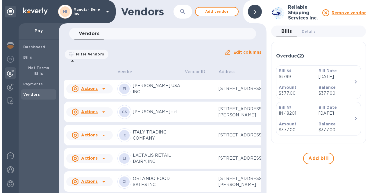
scroll to position [0, 0]
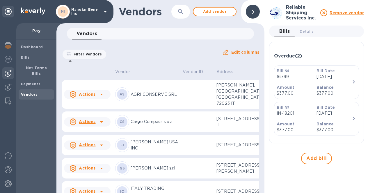
click at [353, 81] on icon "button" at bounding box center [354, 81] width 2 height 3
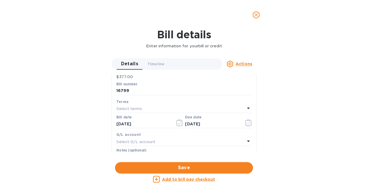
scroll to position [87, 0]
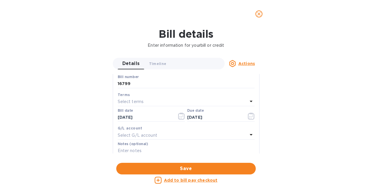
click at [117, 84] on div "Bill number 16799" at bounding box center [186, 82] width 139 height 17
click at [125, 84] on input "16799" at bounding box center [186, 84] width 137 height 9
click at [119, 84] on input "16799" at bounding box center [186, 84] width 137 height 9
click at [118, 84] on input "16799" at bounding box center [186, 84] width 137 height 9
type input "IN-16799"
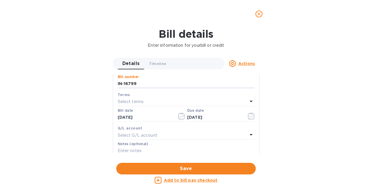
click at [84, 97] on div "Bill details Enter information for your bill or credit Details 0 Timeline 0 Act…" at bounding box center [186, 111] width 372 height 166
click at [176, 168] on span "Save" at bounding box center [186, 169] width 130 height 7
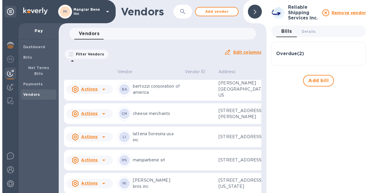
scroll to position [204, 0]
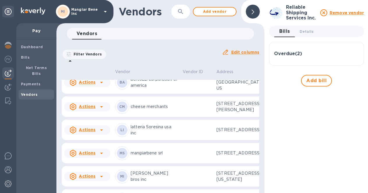
click at [129, 65] on div "Reliable Shipping Services Inc." at bounding box center [146, 58] width 63 height 14
click at [145, 64] on p "Reliable Shipping Services Inc." at bounding box center [154, 58] width 47 height 12
click at [285, 53] on h3 "Overdue ( 2 )" at bounding box center [288, 54] width 28 height 6
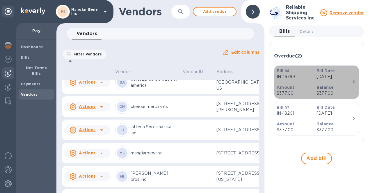
click at [352, 80] on icon "button" at bounding box center [353, 82] width 7 height 7
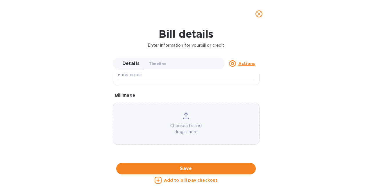
scroll to position [291, 0]
click at [177, 159] on div at bounding box center [186, 163] width 147 height 9
click at [260, 16] on icon "close" at bounding box center [259, 14] width 6 height 6
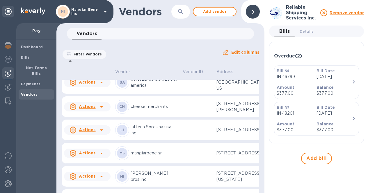
click at [340, 78] on p "Dec 17th 2024" at bounding box center [334, 77] width 35 height 6
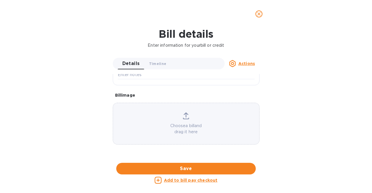
scroll to position [233, 0]
click at [258, 13] on icon "close" at bounding box center [259, 14] width 6 height 6
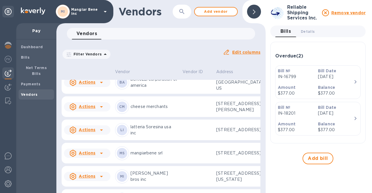
scroll to position [155, 0]
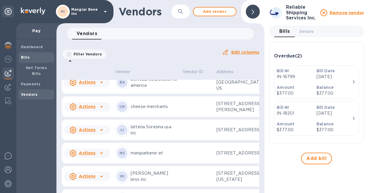
click at [35, 58] on span "Bills" at bounding box center [36, 58] width 31 height 6
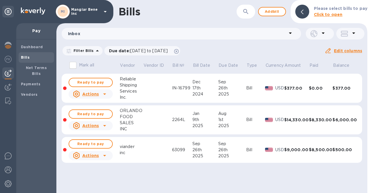
click at [107, 93] on icon at bounding box center [104, 94] width 7 height 7
click at [290, 35] on div at bounding box center [186, 96] width 372 height 193
click at [291, 33] on icon at bounding box center [290, 33] width 3 height 1
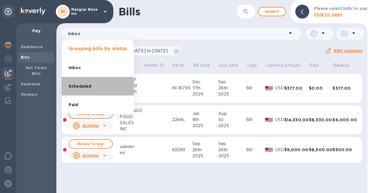
click at [96, 88] on li "Scheduled" at bounding box center [98, 86] width 72 height 19
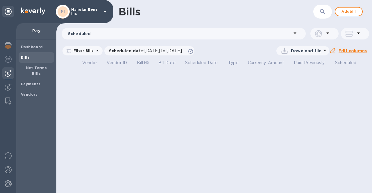
click at [296, 35] on icon at bounding box center [295, 33] width 7 height 7
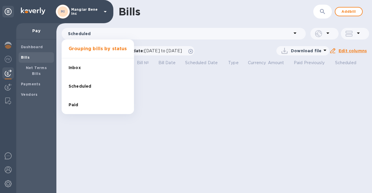
click at [84, 106] on li "Paid" at bounding box center [98, 105] width 72 height 19
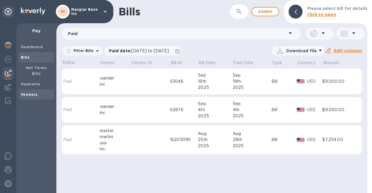
click at [28, 93] on b "Vendors" at bounding box center [29, 95] width 17 height 4
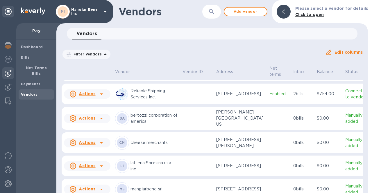
scroll to position [175, 0]
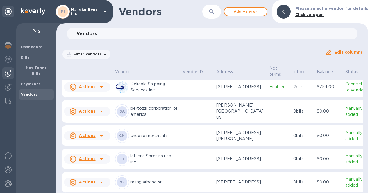
click at [101, 91] on icon at bounding box center [101, 87] width 7 height 7
click at [23, 59] on div at bounding box center [186, 96] width 372 height 193
click at [25, 58] on b "Bills" at bounding box center [25, 57] width 9 height 4
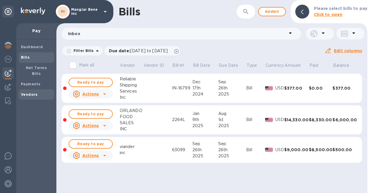
click at [28, 93] on b "Vendors" at bounding box center [29, 95] width 17 height 4
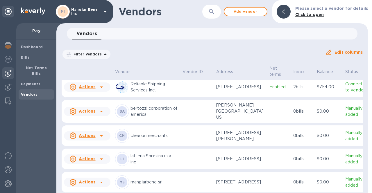
click at [143, 93] on p "Reliable Shipping Services Inc." at bounding box center [154, 87] width 47 height 12
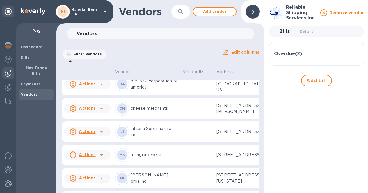
click at [289, 55] on h3 "Overdue ( 2 )" at bounding box center [288, 54] width 28 height 6
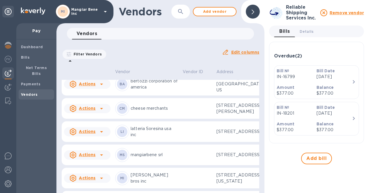
click at [352, 81] on icon "button" at bounding box center [353, 82] width 7 height 7
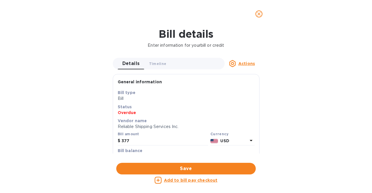
click at [244, 64] on u "Actions" at bounding box center [247, 63] width 17 height 5
click at [75, 96] on div at bounding box center [186, 96] width 372 height 193
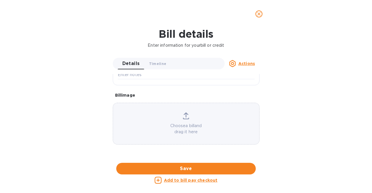
scroll to position [175, 0]
click at [248, 64] on u "Actions" at bounding box center [247, 63] width 17 height 5
click at [242, 99] on b "Delete" at bounding box center [248, 100] width 15 height 5
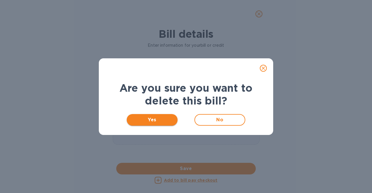
click at [151, 118] on span "Yes" at bounding box center [152, 120] width 42 height 7
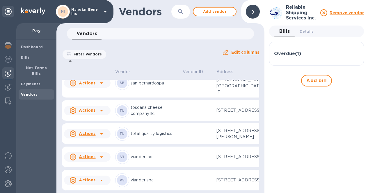
scroll to position [434, 0]
drag, startPoint x: 144, startPoint y: 189, endPoint x: 186, endPoint y: 194, distance: 41.6
click at [186, 193] on html "MI Mangiar Bene inc Pay Dashboard Bills Net Terms Bills Payments Vendors Vendor…" at bounding box center [184, 96] width 368 height 193
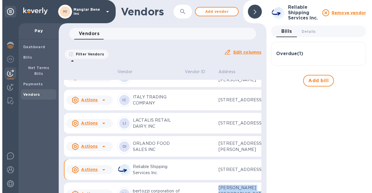
scroll to position [85, 0]
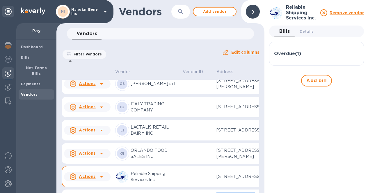
click at [104, 10] on icon at bounding box center [105, 11] width 7 height 7
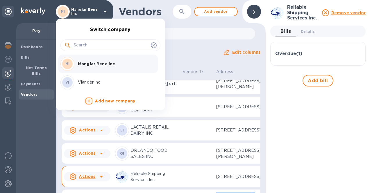
click at [83, 83] on p "Viander inc" at bounding box center [114, 82] width 73 height 6
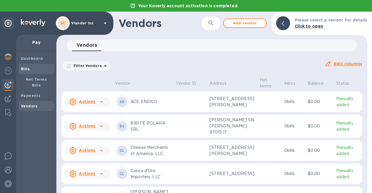
click at [24, 66] on span "Bills" at bounding box center [25, 69] width 9 height 6
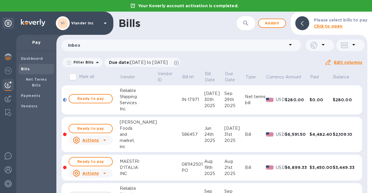
click at [291, 45] on icon at bounding box center [290, 44] width 3 height 1
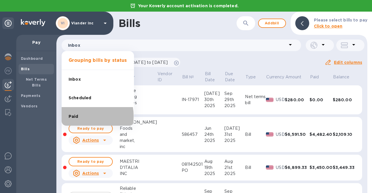
click at [82, 116] on li "Paid" at bounding box center [98, 116] width 72 height 19
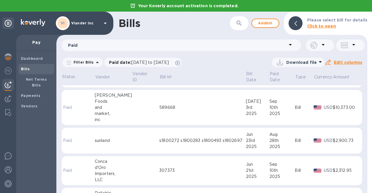
scroll to position [264, 0]
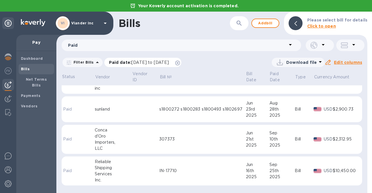
click at [180, 62] on icon at bounding box center [177, 63] width 5 height 5
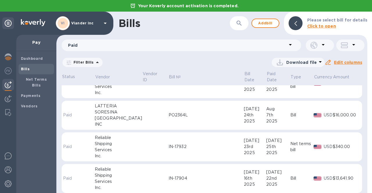
scroll to position [204, 0]
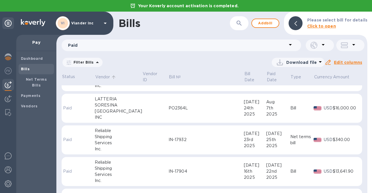
click at [100, 78] on p "Vendor" at bounding box center [102, 77] width 15 height 6
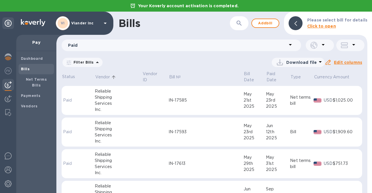
scroll to position [2623, 0]
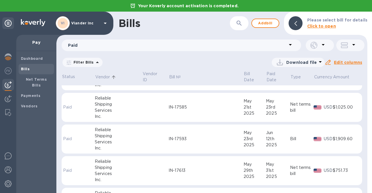
click at [291, 46] on icon at bounding box center [290, 44] width 7 height 7
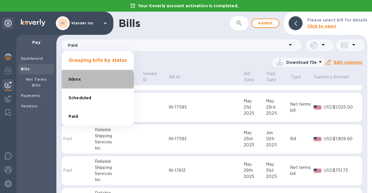
click at [96, 80] on li "Inbox" at bounding box center [98, 79] width 72 height 19
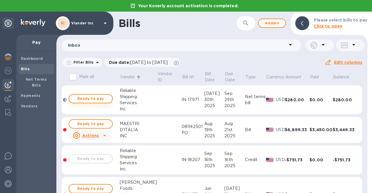
click at [104, 95] on span "Ready to pay" at bounding box center [91, 98] width 34 height 7
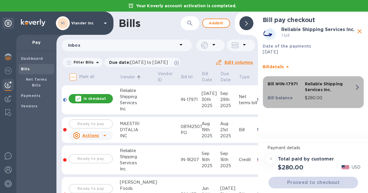
click at [353, 91] on icon "button" at bounding box center [357, 87] width 10 height 10
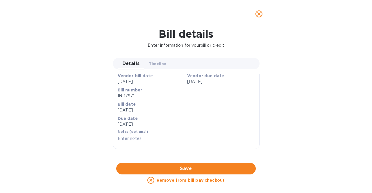
scroll to position [266, 0]
click at [261, 14] on icon "close" at bounding box center [259, 14] width 6 height 6
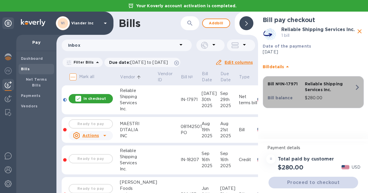
click at [313, 88] on p "Reliable Shipping Services Inc." at bounding box center [329, 87] width 49 height 12
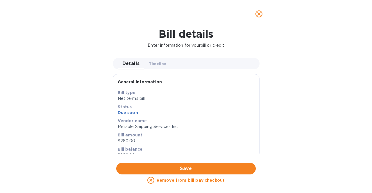
click at [259, 12] on icon "close" at bounding box center [259, 14] width 6 height 6
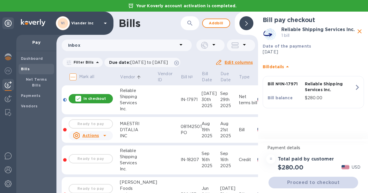
click at [87, 96] on p "In checkout" at bounding box center [94, 98] width 22 height 5
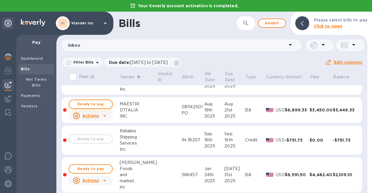
scroll to position [27, 0]
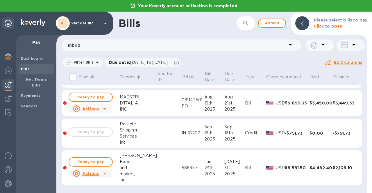
click at [98, 26] on div "VI Viander inc" at bounding box center [82, 23] width 53 height 14
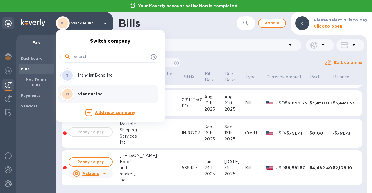
click at [94, 76] on p "Mangiar Bene inc" at bounding box center [114, 75] width 73 height 6
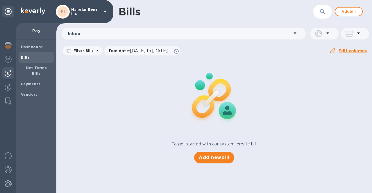
click at [25, 55] on b "Bills" at bounding box center [25, 57] width 9 height 4
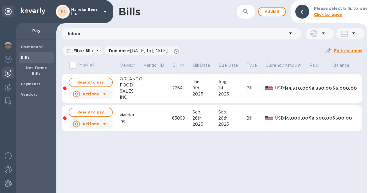
click at [290, 33] on icon at bounding box center [290, 33] width 3 height 1
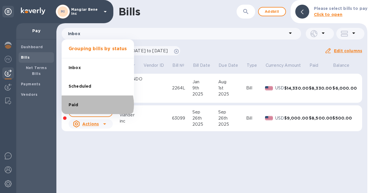
click at [92, 105] on li "Paid" at bounding box center [98, 105] width 72 height 19
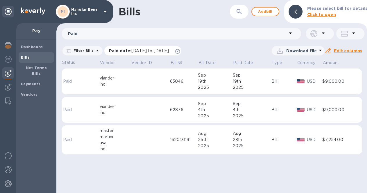
click at [180, 51] on icon at bounding box center [177, 51] width 5 height 5
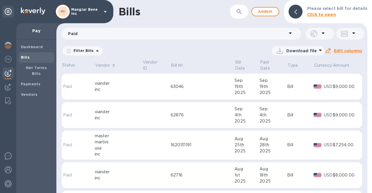
click at [104, 63] on p "Vendor" at bounding box center [102, 66] width 15 height 6
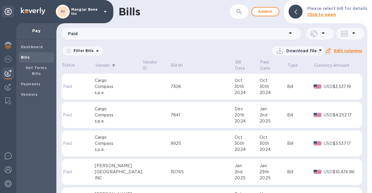
click at [291, 34] on icon at bounding box center [290, 33] width 3 height 1
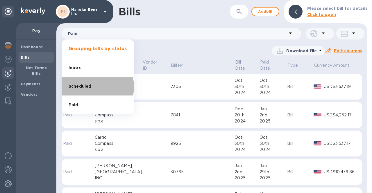
click at [87, 87] on span "Scheduled" at bounding box center [80, 86] width 23 height 6
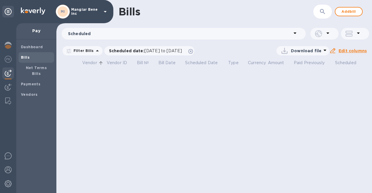
click at [295, 33] on icon at bounding box center [295, 33] width 3 height 1
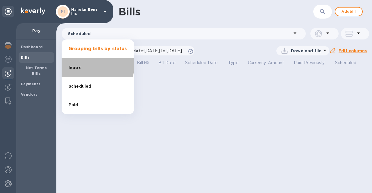
click at [79, 65] on span "Inbox" at bounding box center [75, 68] width 12 height 6
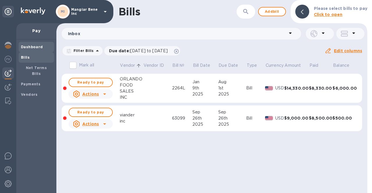
click at [30, 46] on b "Dashboard" at bounding box center [32, 47] width 22 height 4
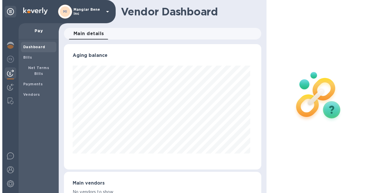
scroll to position [126, 195]
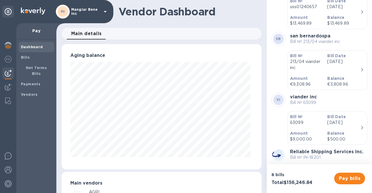
scroll to position [305, 0]
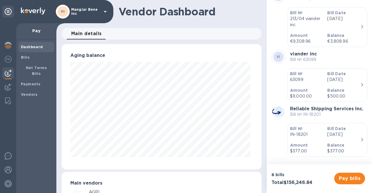
click at [359, 140] on icon "button" at bounding box center [362, 139] width 7 height 7
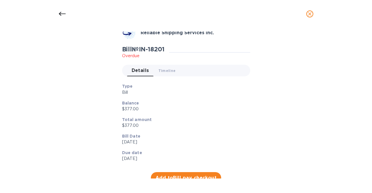
scroll to position [35, 0]
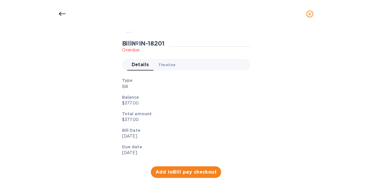
click at [161, 64] on span "Timeline 0" at bounding box center [167, 65] width 17 height 6
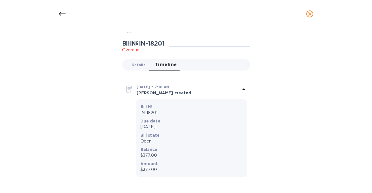
click at [144, 65] on span "Details 0" at bounding box center [139, 65] width 14 height 6
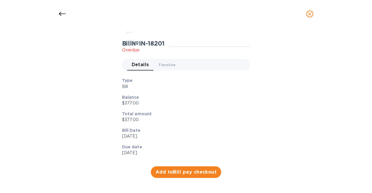
click at [312, 12] on icon "close" at bounding box center [310, 14] width 6 height 6
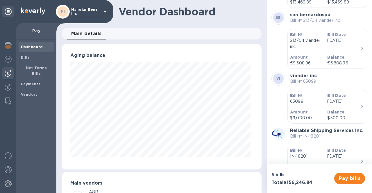
scroll to position [276, 0]
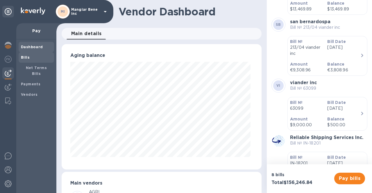
click at [20, 57] on div "Bills" at bounding box center [36, 57] width 35 height 10
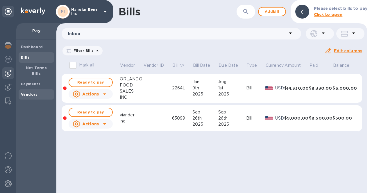
click at [26, 90] on div "Vendors" at bounding box center [36, 95] width 35 height 10
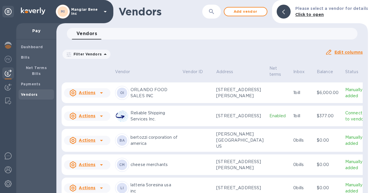
scroll to position [175, 0]
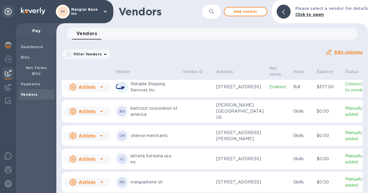
click at [104, 91] on icon at bounding box center [101, 87] width 7 height 7
click at [96, 159] on b "Add new bill" at bounding box center [93, 159] width 27 height 5
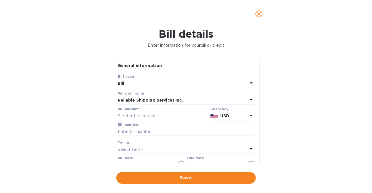
click at [139, 117] on input "text" at bounding box center [163, 116] width 90 height 9
type input "377.00"
click at [144, 132] on input "text" at bounding box center [186, 132] width 137 height 9
type input "IN-16799"
click at [92, 143] on div "Bill details Enter information for your bill or credit General information Save…" at bounding box center [186, 111] width 372 height 166
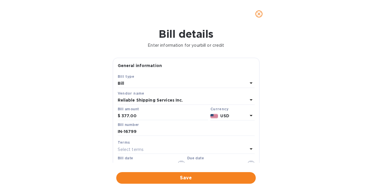
click at [136, 159] on div "Bill date [DATE]" at bounding box center [151, 163] width 67 height 13
click at [131, 161] on label "Bill date" at bounding box center [125, 158] width 15 height 3
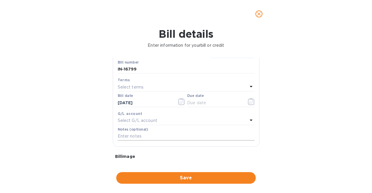
scroll to position [63, 0]
click at [181, 102] on icon "button" at bounding box center [181, 101] width 7 height 7
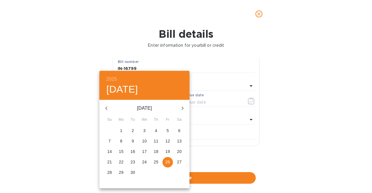
click at [108, 110] on icon "button" at bounding box center [106, 108] width 7 height 7
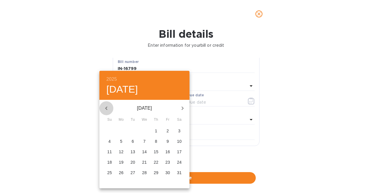
click at [108, 110] on icon "button" at bounding box center [106, 108] width 7 height 7
click at [134, 151] on p "17" at bounding box center [133, 152] width 5 height 6
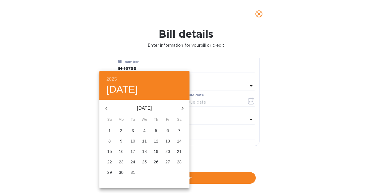
type input "12/17/2024"
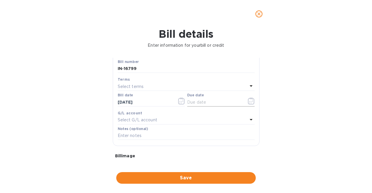
click at [251, 101] on icon "button" at bounding box center [251, 101] width 7 height 7
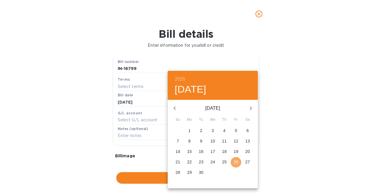
click at [236, 162] on p "26" at bounding box center [236, 162] width 5 height 6
type input "09/26/2025"
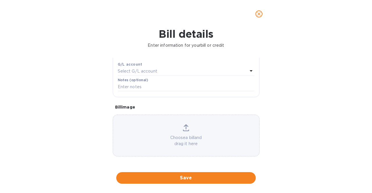
scroll to position [113, 0]
click at [186, 130] on icon at bounding box center [186, 129] width 6 height 1
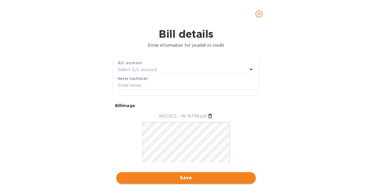
click at [175, 182] on span "Save" at bounding box center [186, 178] width 130 height 7
click at [175, 181] on span "Save" at bounding box center [186, 178] width 130 height 7
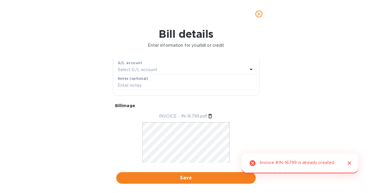
click at [135, 95] on div "Save Bill type Bill Vendor name Reliable Shipping Services Inc. Bill amount $ 3…" at bounding box center [186, 28] width 146 height 136
click at [351, 161] on icon "Close" at bounding box center [350, 164] width 6 height 6
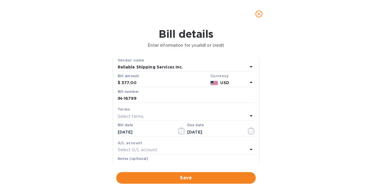
scroll to position [26, 0]
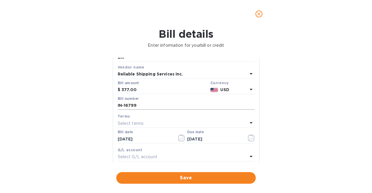
click at [127, 107] on input "IN-16799" at bounding box center [186, 106] width 137 height 9
drag, startPoint x: 124, startPoint y: 105, endPoint x: 94, endPoint y: 105, distance: 30.5
click at [94, 105] on div "Bill details Enter information for your bill or credit General information Save…" at bounding box center [186, 111] width 372 height 166
type input "16799"
click at [22, 83] on div "Bill details Enter information for your bill or credit General information Save…" at bounding box center [186, 111] width 372 height 166
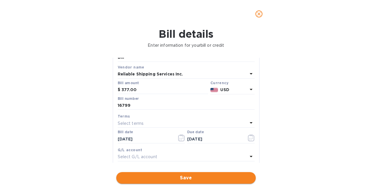
click at [202, 178] on span "Save" at bounding box center [186, 178] width 130 height 7
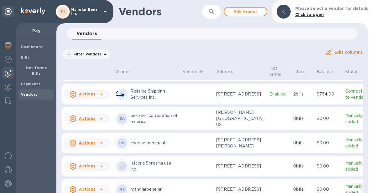
scroll to position [175, 0]
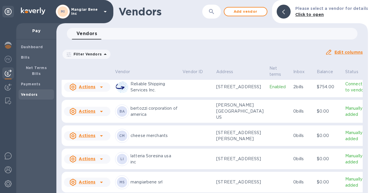
click at [159, 93] on p "Reliable Shipping Services Inc." at bounding box center [154, 87] width 47 height 12
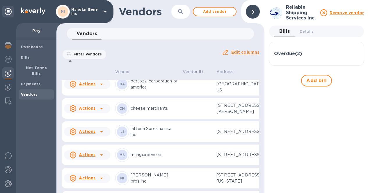
click at [284, 54] on h3 "Overdue ( 2 )" at bounding box center [288, 54] width 28 height 6
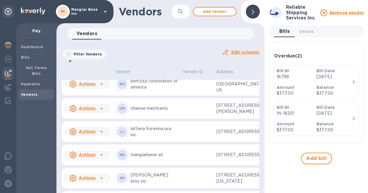
click at [333, 77] on p "Dec 17th 2024" at bounding box center [334, 77] width 35 height 6
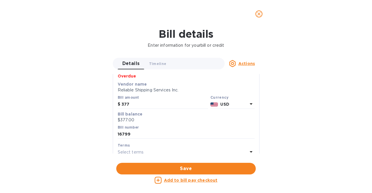
scroll to position [58, 0]
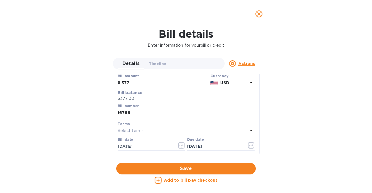
click at [118, 113] on input "16799" at bounding box center [186, 113] width 137 height 9
type input "IN-16799"
click at [185, 167] on span "Save" at bounding box center [186, 169] width 130 height 7
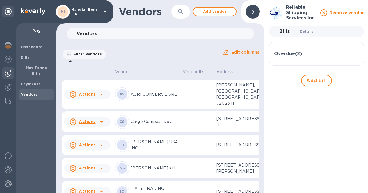
click at [303, 31] on span "Details 0" at bounding box center [307, 32] width 14 height 6
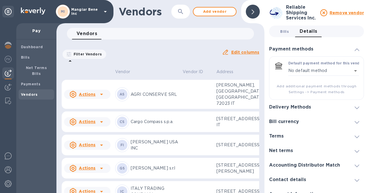
click at [283, 31] on span "Bills 0" at bounding box center [284, 32] width 9 height 6
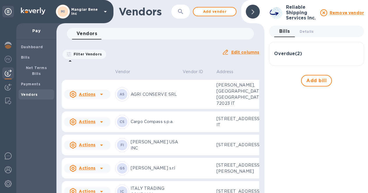
click at [286, 56] on h3 "Overdue ( 2 )" at bounding box center [288, 54] width 28 height 6
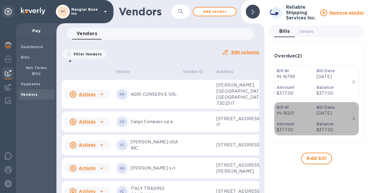
click at [353, 119] on icon "button" at bounding box center [353, 118] width 7 height 7
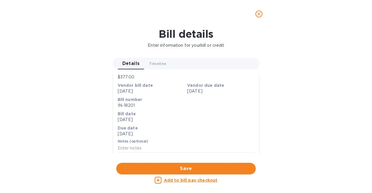
scroll to position [79, 0]
click at [259, 17] on span "close" at bounding box center [259, 13] width 7 height 7
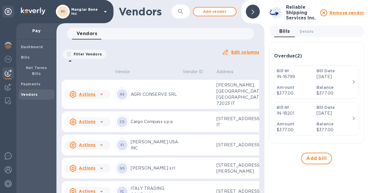
click at [354, 81] on icon "button" at bounding box center [353, 82] width 7 height 7
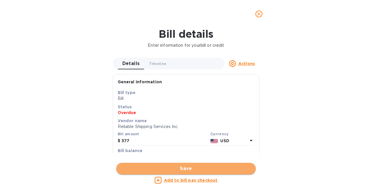
click at [222, 166] on span "Save" at bounding box center [186, 169] width 130 height 7
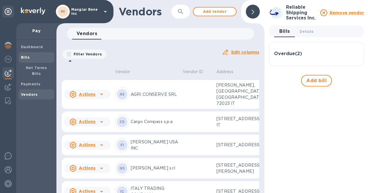
click at [27, 59] on b "Bills" at bounding box center [25, 57] width 9 height 4
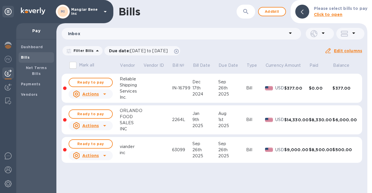
click at [105, 93] on icon at bounding box center [104, 94] width 7 height 7
click at [105, 93] on div at bounding box center [186, 96] width 372 height 193
click at [93, 81] on span "Ready to pay" at bounding box center [91, 82] width 34 height 7
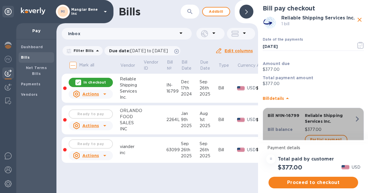
click at [356, 122] on icon "button" at bounding box center [357, 119] width 3 height 5
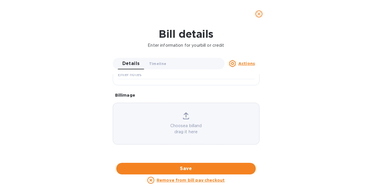
scroll to position [284, 0]
click at [185, 159] on div at bounding box center [186, 163] width 147 height 9
click at [259, 13] on icon "close" at bounding box center [258, 13] width 3 height 3
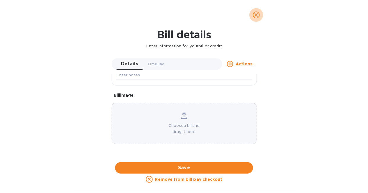
scroll to position [155, 0]
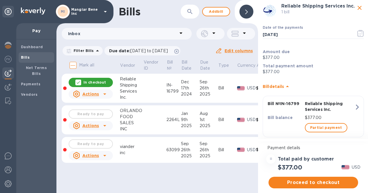
click at [106, 93] on icon at bounding box center [104, 94] width 7 height 7
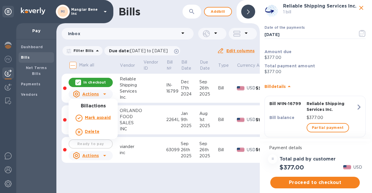
click at [92, 130] on b "Delete" at bounding box center [92, 131] width 15 height 5
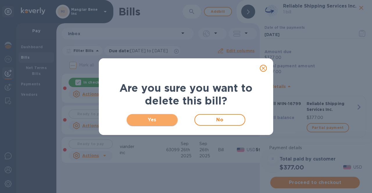
click at [167, 119] on span "Yes" at bounding box center [152, 120] width 42 height 7
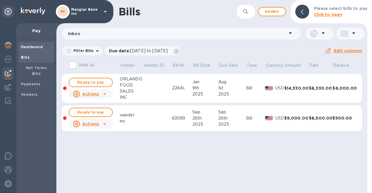
click at [32, 48] on b "Dashboard" at bounding box center [32, 47] width 22 height 4
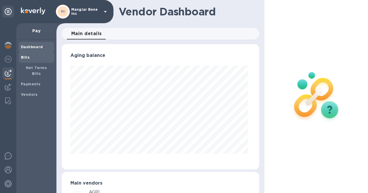
scroll to position [290791, 290721]
click at [86, 10] on p "Mangiar Bene inc" at bounding box center [85, 12] width 29 height 8
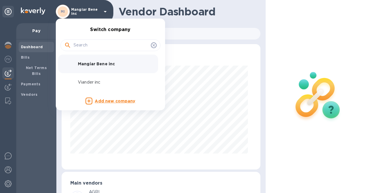
scroll to position [290791, 290720]
click at [84, 79] on p "Viander inc" at bounding box center [114, 82] width 73 height 6
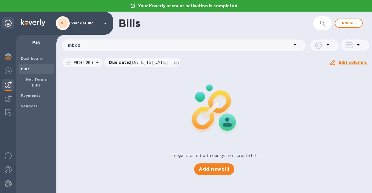
click at [25, 68] on b "Bills" at bounding box center [25, 69] width 9 height 4
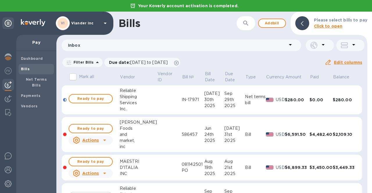
click at [96, 21] on div "VI Viander inc" at bounding box center [82, 23] width 53 height 14
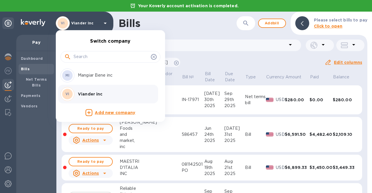
click at [95, 74] on p "Mangiar Bene inc" at bounding box center [114, 75] width 73 height 6
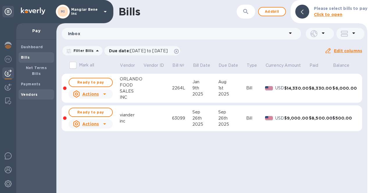
click at [22, 93] on b "Vendors" at bounding box center [29, 95] width 17 height 4
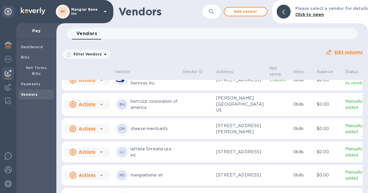
scroll to position [175, 0]
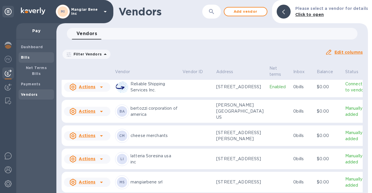
click at [37, 59] on span "Bills" at bounding box center [36, 58] width 31 height 6
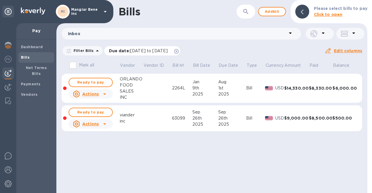
click at [179, 53] on icon at bounding box center [176, 51] width 5 height 5
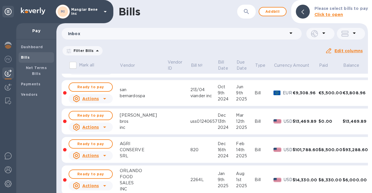
scroll to position [29, 0]
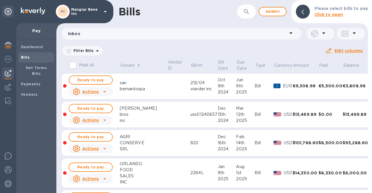
click at [124, 64] on p "Vendor" at bounding box center [127, 66] width 15 height 6
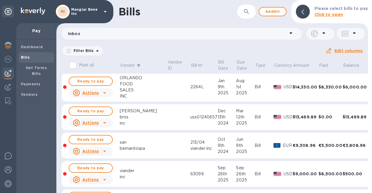
scroll to position [88, 0]
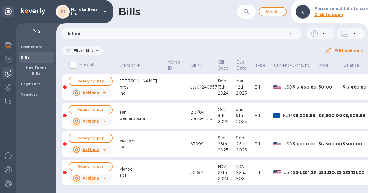
click at [291, 35] on icon at bounding box center [291, 33] width 7 height 7
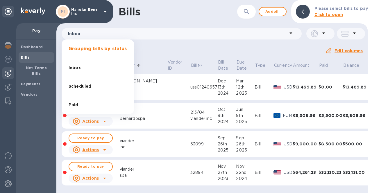
click at [84, 104] on li "Paid" at bounding box center [98, 105] width 72 height 19
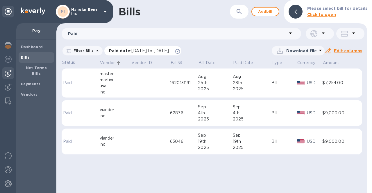
click at [180, 51] on icon at bounding box center [177, 51] width 5 height 5
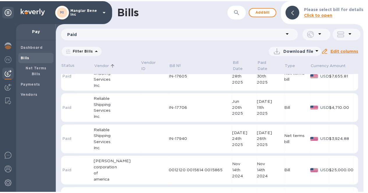
scroll to position [495, 0]
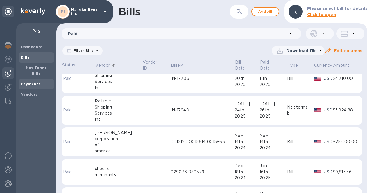
click at [27, 82] on b "Payments" at bounding box center [30, 84] width 19 height 4
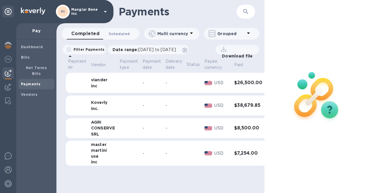
click at [119, 35] on span "Scheduled 0" at bounding box center [119, 34] width 21 height 6
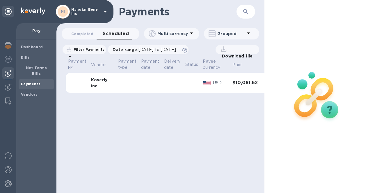
scroll to position [0, 9]
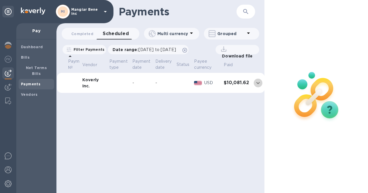
click at [255, 81] on icon "expand row" at bounding box center [258, 83] width 7 height 7
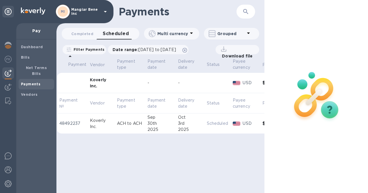
click at [255, 81] on p "USD" at bounding box center [250, 83] width 15 height 6
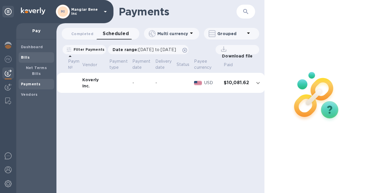
click at [32, 56] on span "Bills" at bounding box center [36, 58] width 31 height 6
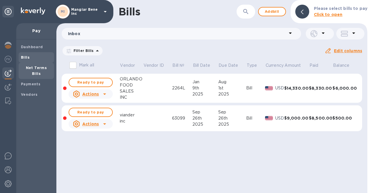
click at [28, 67] on b "Net Terms Bills" at bounding box center [36, 71] width 21 height 10
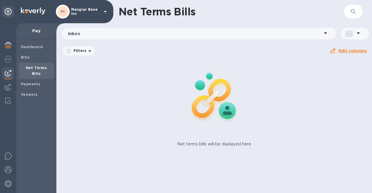
click at [323, 34] on icon at bounding box center [325, 33] width 7 height 7
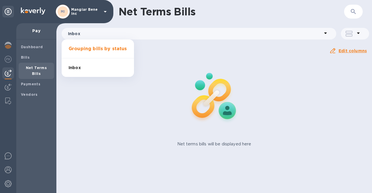
click at [86, 66] on li "Inbox 0" at bounding box center [98, 67] width 72 height 19
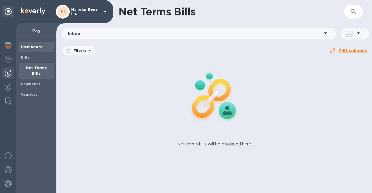
click at [23, 46] on b "Dashboard" at bounding box center [32, 47] width 22 height 4
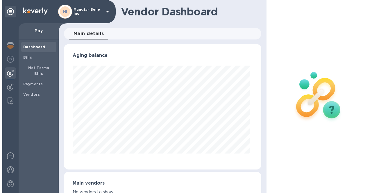
scroll to position [126, 195]
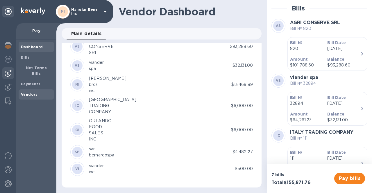
click at [32, 93] on b "Vendors" at bounding box center [29, 95] width 17 height 4
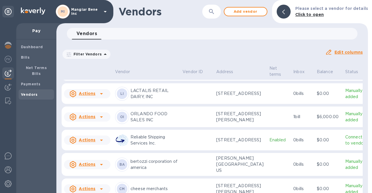
scroll to position [175, 0]
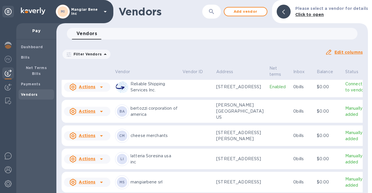
click at [101, 88] on icon at bounding box center [101, 87] width 3 height 1
click at [96, 157] on b "Add new bill" at bounding box center [93, 159] width 27 height 5
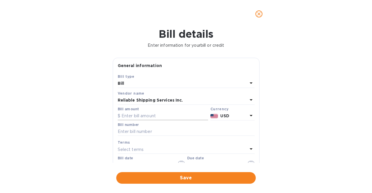
click at [136, 113] on input "text" at bounding box center [163, 116] width 90 height 9
type input "377.00"
click at [134, 131] on input "text" at bounding box center [186, 132] width 137 height 9
type input "IN-16799"
click at [102, 149] on div "Bill details Enter information for your bill or credit General information Save…" at bounding box center [186, 111] width 372 height 166
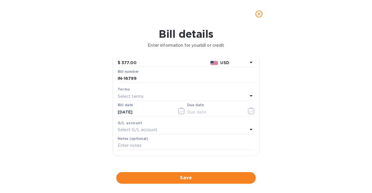
scroll to position [56, 0]
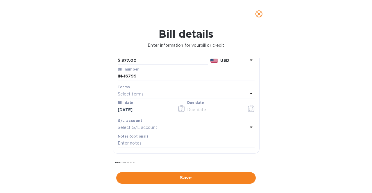
click at [182, 110] on icon "button" at bounding box center [181, 108] width 7 height 7
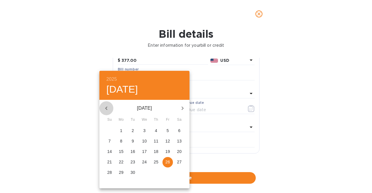
click at [108, 107] on icon "button" at bounding box center [106, 108] width 7 height 7
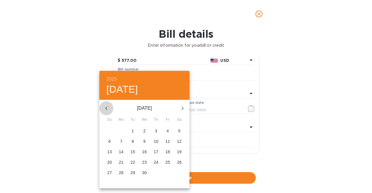
click at [108, 107] on icon "button" at bounding box center [106, 108] width 7 height 7
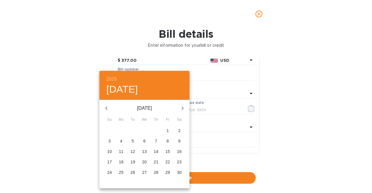
click at [186, 106] on icon "button" at bounding box center [182, 108] width 7 height 7
click at [134, 153] on p "17" at bounding box center [133, 152] width 5 height 6
type input "12/17/2024"
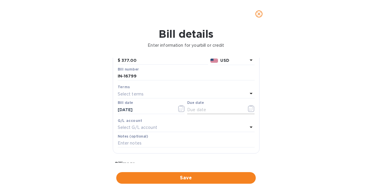
click at [209, 112] on input "text" at bounding box center [214, 110] width 55 height 9
click at [248, 110] on icon "button" at bounding box center [251, 108] width 7 height 7
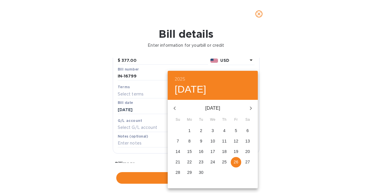
click at [236, 160] on p "26" at bounding box center [236, 162] width 5 height 6
type input "09/26/2025"
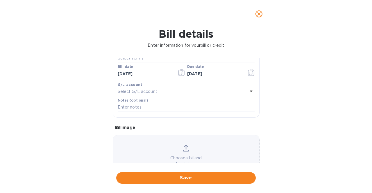
scroll to position [113, 0]
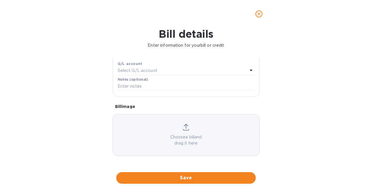
click at [182, 131] on div "Choose a bill and drag it here" at bounding box center [186, 135] width 146 height 23
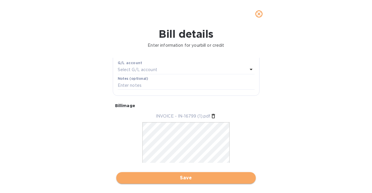
click at [164, 177] on span "Save" at bounding box center [186, 178] width 130 height 7
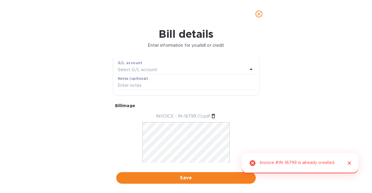
click at [350, 163] on icon "Close" at bounding box center [350, 164] width 6 height 6
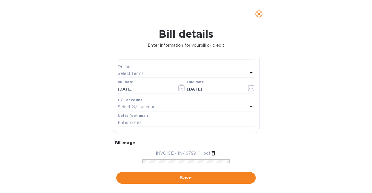
scroll to position [15, 0]
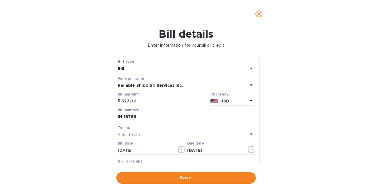
click at [126, 116] on input "IN-16799" at bounding box center [186, 117] width 137 height 9
click at [124, 117] on input "IN-16799" at bounding box center [186, 117] width 137 height 9
type input "IN16799"
click at [205, 177] on span "Save" at bounding box center [186, 178] width 130 height 7
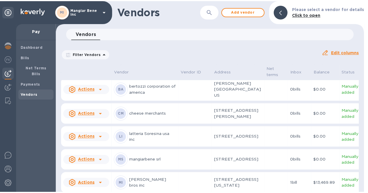
scroll to position [204, 0]
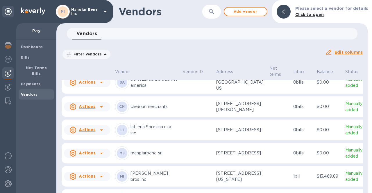
click at [100, 62] on icon at bounding box center [101, 58] width 7 height 7
click at [100, 105] on div at bounding box center [186, 96] width 372 height 193
click at [32, 61] on div "Bills" at bounding box center [36, 57] width 35 height 10
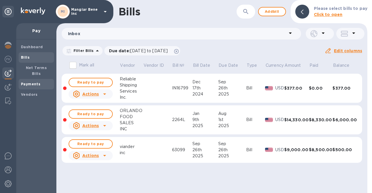
click at [24, 82] on b "Payments" at bounding box center [30, 84] width 19 height 4
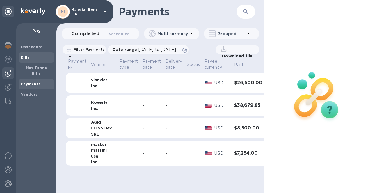
click at [29, 59] on span "Bills" at bounding box center [36, 58] width 31 height 6
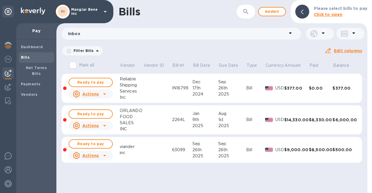
click at [104, 94] on icon at bounding box center [104, 94] width 3 height 1
click at [128, 88] on div at bounding box center [186, 96] width 372 height 193
click at [103, 95] on icon at bounding box center [104, 94] width 7 height 7
click at [139, 88] on div at bounding box center [186, 96] width 372 height 193
click at [24, 57] on b "Bills" at bounding box center [25, 57] width 9 height 4
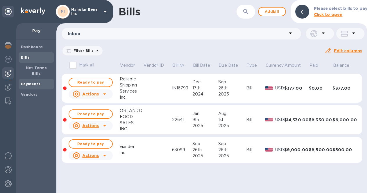
click at [33, 81] on span "Payments" at bounding box center [30, 84] width 19 height 6
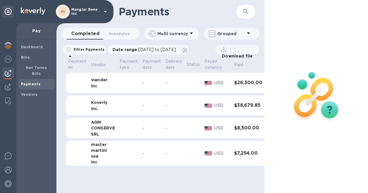
click at [229, 33] on p "Grouped" at bounding box center [231, 34] width 28 height 6
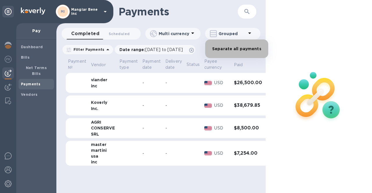
click at [238, 48] on li "Separate all payments" at bounding box center [236, 49] width 63 height 19
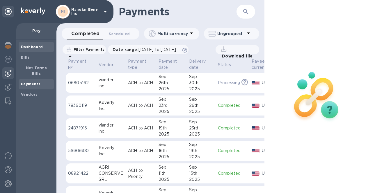
click at [38, 49] on span "Dashboard" at bounding box center [32, 47] width 22 height 6
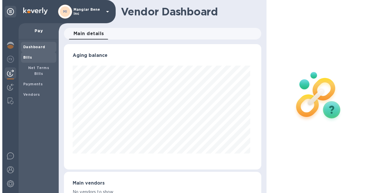
scroll to position [126, 195]
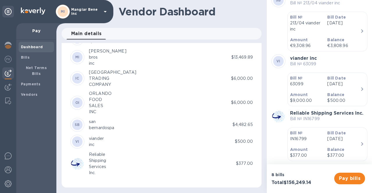
scroll to position [305, 0]
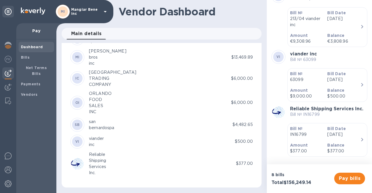
click at [359, 138] on icon "button" at bounding box center [362, 139] width 7 height 7
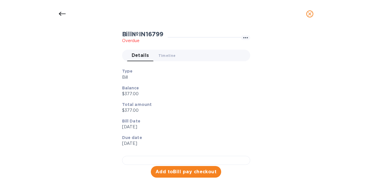
scroll to position [25, 0]
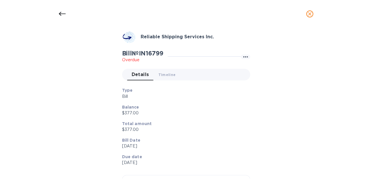
click at [310, 13] on icon "close" at bounding box center [309, 13] width 3 height 3
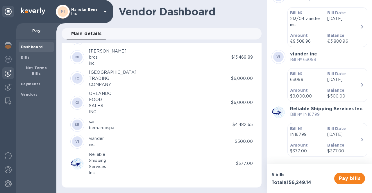
scroll to position [24, 0]
click at [26, 56] on b "Bills" at bounding box center [25, 57] width 9 height 4
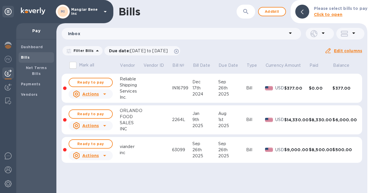
click at [128, 91] on div "Services" at bounding box center [131, 91] width 23 height 6
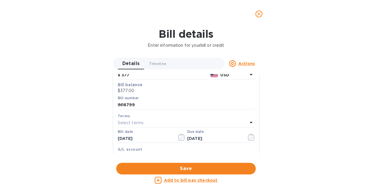
scroll to position [87, 0]
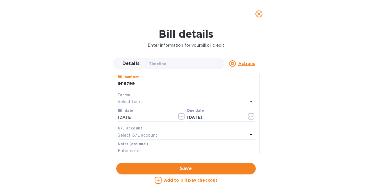
click at [123, 83] on input "IN16799" at bounding box center [186, 84] width 137 height 9
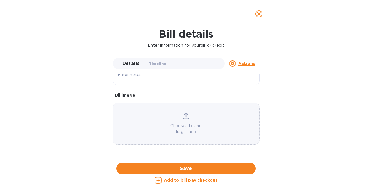
scroll to position [262, 0]
type input "IN-16799"
click at [168, 169] on span "Save" at bounding box center [186, 169] width 130 height 7
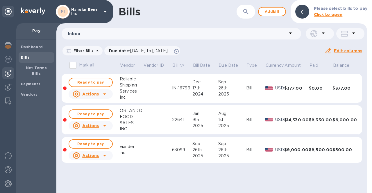
click at [140, 84] on div "Shipping" at bounding box center [131, 85] width 23 height 6
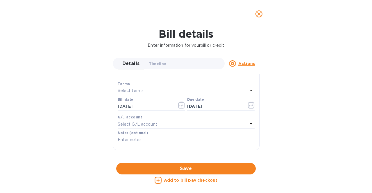
scroll to position [87, 0]
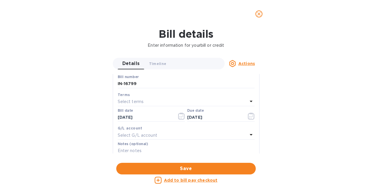
click at [249, 61] on u "Actions" at bounding box center [247, 63] width 17 height 5
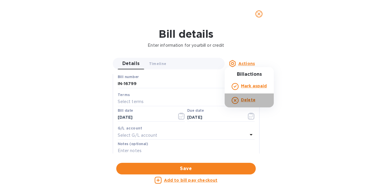
click at [246, 99] on b "Delete" at bounding box center [248, 100] width 15 height 5
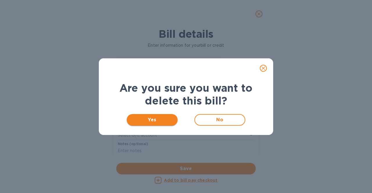
click at [154, 118] on span "Yes" at bounding box center [152, 120] width 42 height 7
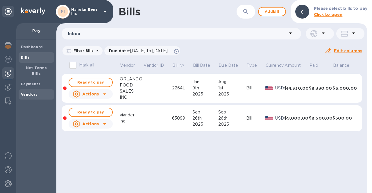
click at [30, 93] on b "Vendors" at bounding box center [29, 95] width 17 height 4
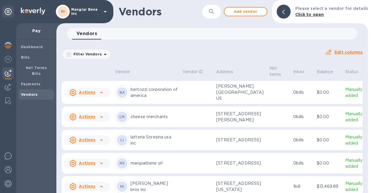
scroll to position [175, 0]
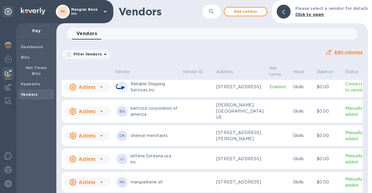
click at [101, 91] on icon at bounding box center [101, 87] width 7 height 7
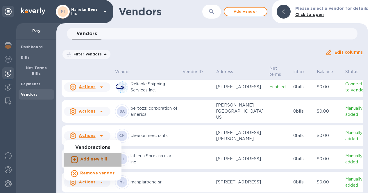
click at [101, 160] on b "Add new bill" at bounding box center [93, 159] width 27 height 5
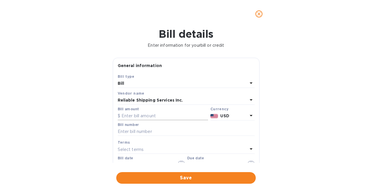
click at [127, 117] on input "text" at bounding box center [163, 116] width 90 height 9
type input "377.00"
click at [76, 129] on div "Bill details Enter information for your bill or credit General information Save…" at bounding box center [186, 111] width 372 height 166
click at [119, 131] on input "text" at bounding box center [186, 132] width 137 height 9
type input "IN-16799"
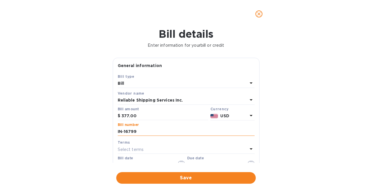
click at [124, 134] on input "IN-16799" at bounding box center [186, 132] width 137 height 9
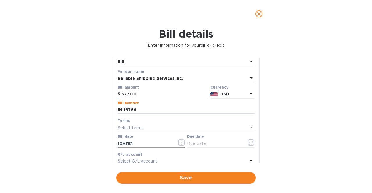
scroll to position [29, 0]
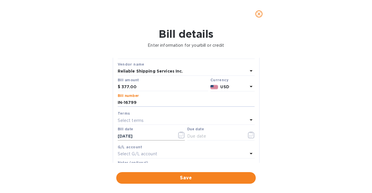
click at [184, 136] on button "button" at bounding box center [182, 135] width 14 height 14
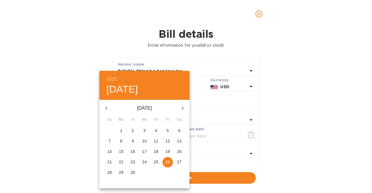
click at [106, 106] on icon "button" at bounding box center [106, 108] width 7 height 7
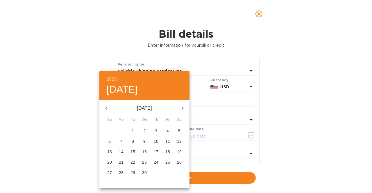
click at [106, 106] on icon "button" at bounding box center [106, 108] width 7 height 7
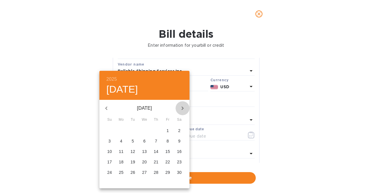
click at [179, 106] on icon "button" at bounding box center [182, 108] width 7 height 7
click at [134, 152] on p "17" at bounding box center [133, 152] width 5 height 6
type input "12/17/2024"
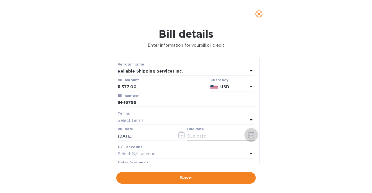
click at [251, 136] on icon "button" at bounding box center [251, 135] width 7 height 7
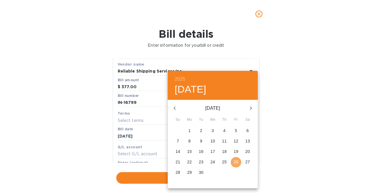
click at [238, 161] on p "26" at bounding box center [236, 162] width 5 height 6
type input "09/26/2025"
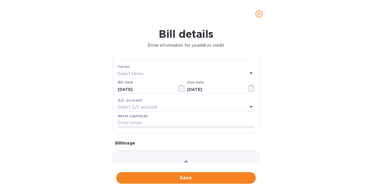
scroll to position [113, 0]
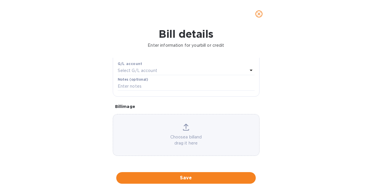
click at [187, 130] on icon at bounding box center [186, 127] width 6 height 7
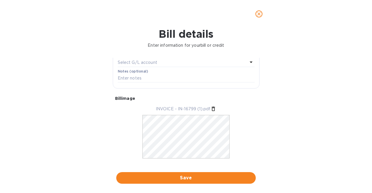
scroll to position [131, 0]
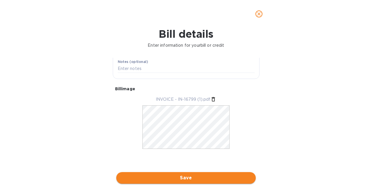
click at [186, 178] on span "Save" at bounding box center [186, 178] width 130 height 7
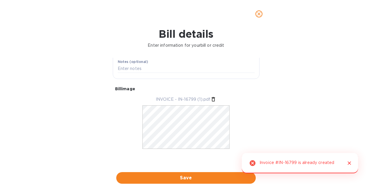
click at [351, 162] on icon "Close" at bounding box center [349, 163] width 3 height 3
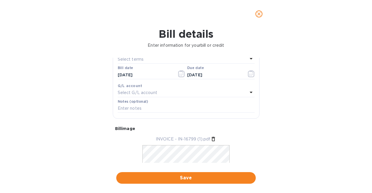
scroll to position [44, 0]
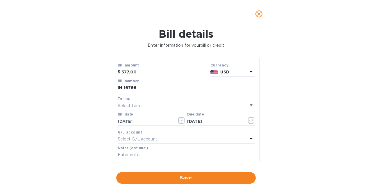
click at [124, 90] on input "IN-16799" at bounding box center [186, 88] width 137 height 9
type input "16799"
click at [62, 91] on div "Bill details Enter information for your bill or credit General information Save…" at bounding box center [186, 111] width 372 height 166
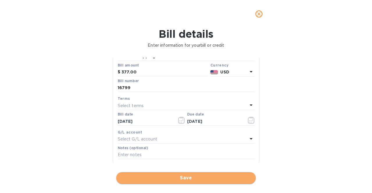
click at [169, 176] on span "Save" at bounding box center [186, 178] width 130 height 7
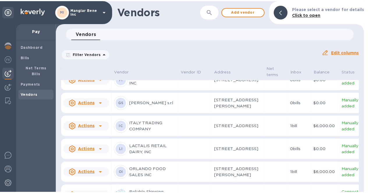
scroll to position [87, 0]
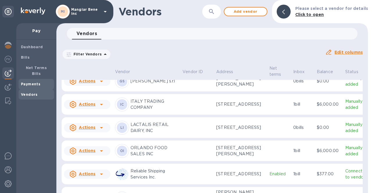
click at [35, 79] on div "Payments" at bounding box center [36, 84] width 35 height 10
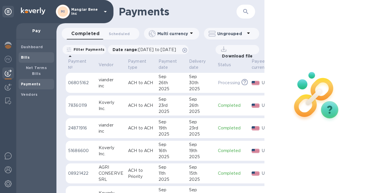
click at [34, 58] on span "Bills" at bounding box center [36, 58] width 31 height 6
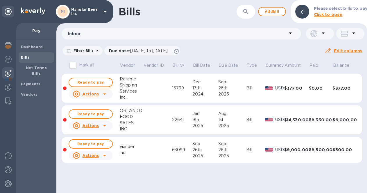
click at [90, 84] on span "Ready to pay" at bounding box center [91, 82] width 34 height 7
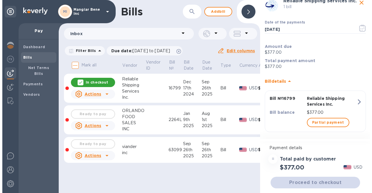
scroll to position [24, 0]
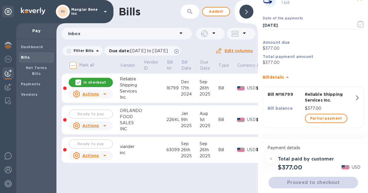
click at [356, 97] on icon "button" at bounding box center [357, 97] width 3 height 5
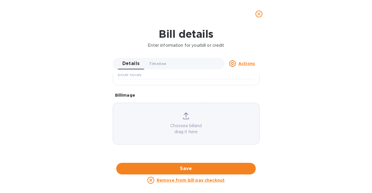
scroll to position [233, 0]
click at [36, 80] on div "Bill details Enter information for your bill or credit Details 0 Timeline 0 Act…" at bounding box center [186, 111] width 372 height 166
click at [259, 19] on button "close" at bounding box center [259, 14] width 14 height 14
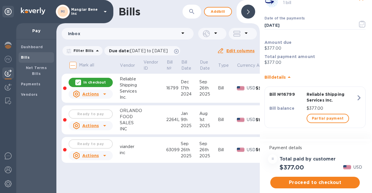
scroll to position [155, 0]
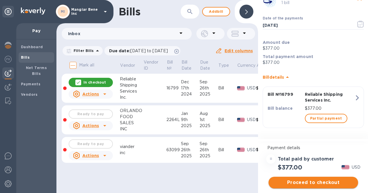
click at [310, 183] on span "Proceed to checkout" at bounding box center [313, 182] width 80 height 7
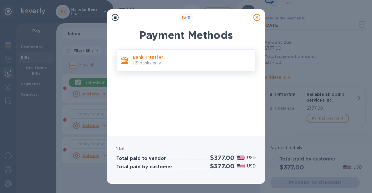
click at [177, 61] on p "US banks only." at bounding box center [192, 63] width 118 height 6
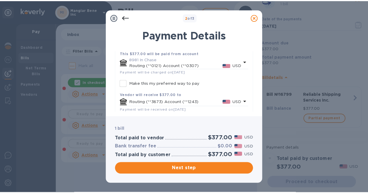
scroll to position [51, 0]
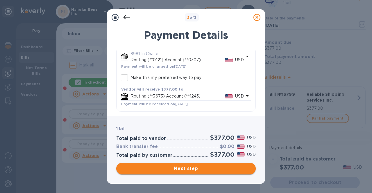
click at [180, 168] on span "Next step" at bounding box center [186, 169] width 130 height 7
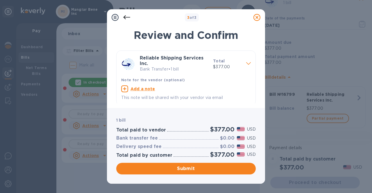
click at [146, 90] on u "Add a note" at bounding box center [143, 89] width 25 height 5
click at [150, 92] on textarea at bounding box center [181, 89] width 120 height 5
type textarea "payment of the invoice IN-16799"
click at [201, 86] on div "payment of the invoice IN-16799 x" at bounding box center [181, 90] width 120 height 9
click at [198, 89] on textarea "payment of the invoice IN-16799" at bounding box center [181, 89] width 120 height 5
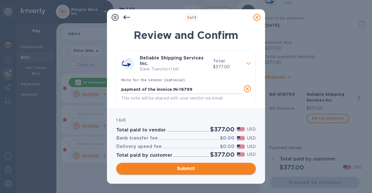
click at [186, 170] on span "Submit" at bounding box center [186, 169] width 130 height 7
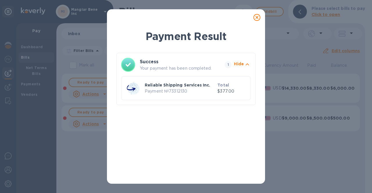
click at [257, 17] on icon at bounding box center [257, 17] width 7 height 7
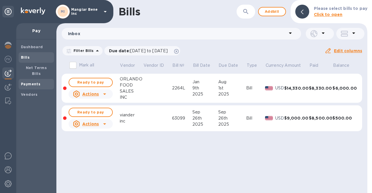
click at [32, 82] on b "Payments" at bounding box center [30, 84] width 19 height 4
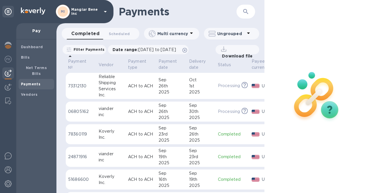
click at [108, 88] on div "Services" at bounding box center [111, 89] width 25 height 6
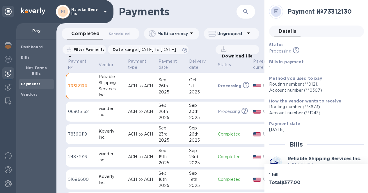
click at [34, 119] on div "Dashboard Bills Net Terms Bills Payments Vendors" at bounding box center [36, 117] width 40 height 154
click at [37, 45] on b "Dashboard" at bounding box center [32, 47] width 22 height 4
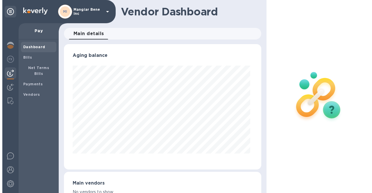
scroll to position [126, 195]
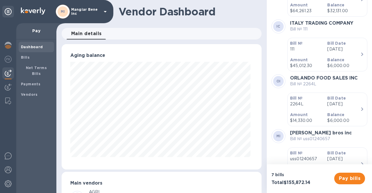
scroll to position [116, 0]
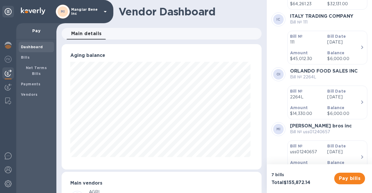
click at [362, 46] on icon "button" at bounding box center [363, 47] width 2 height 3
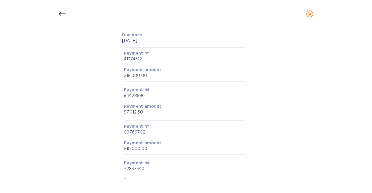
scroll to position [175, 0]
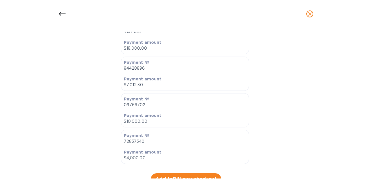
click at [61, 14] on icon at bounding box center [62, 13] width 7 height 7
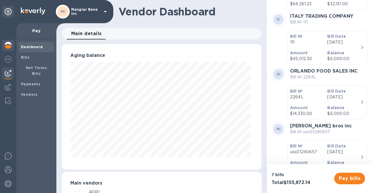
click at [13, 45] on div at bounding box center [8, 46] width 12 height 13
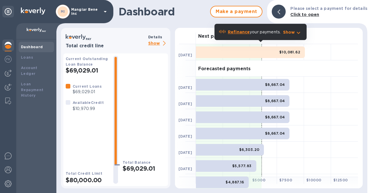
click at [157, 43] on p "Show" at bounding box center [158, 43] width 20 height 7
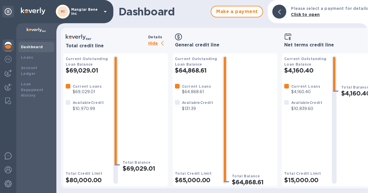
click at [105, 11] on icon at bounding box center [105, 11] width 7 height 7
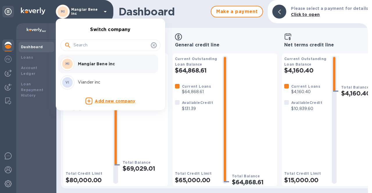
click at [95, 83] on p "Viander inc" at bounding box center [114, 82] width 73 height 6
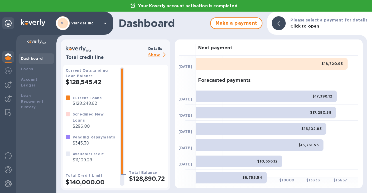
click at [157, 53] on p "Show" at bounding box center [158, 55] width 20 height 7
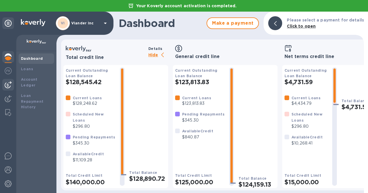
click at [8, 82] on img at bounding box center [8, 84] width 7 height 7
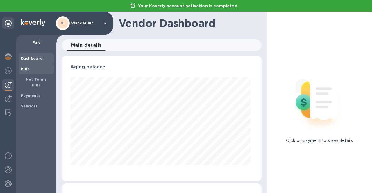
scroll to position [126, 198]
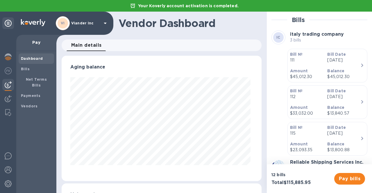
click at [360, 66] on icon "button" at bounding box center [362, 65] width 7 height 7
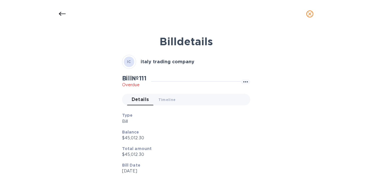
click at [311, 13] on icon "close" at bounding box center [309, 13] width 3 height 3
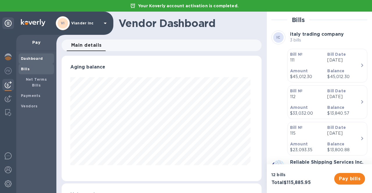
click at [21, 68] on div "Bills" at bounding box center [36, 69] width 35 height 10
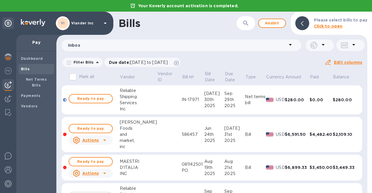
scroll to position [27, 0]
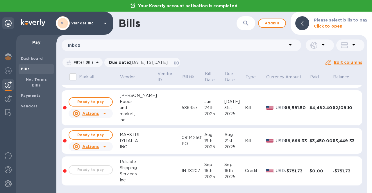
click at [103, 113] on icon at bounding box center [104, 113] width 3 height 1
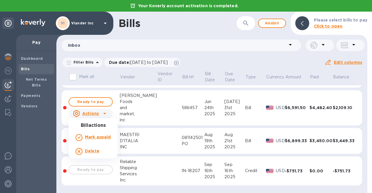
click at [156, 111] on div at bounding box center [186, 96] width 372 height 193
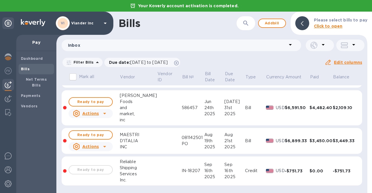
click at [105, 146] on icon at bounding box center [104, 146] width 3 height 1
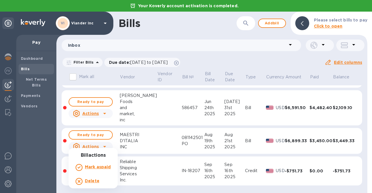
click at [102, 165] on b "Mark as paid" at bounding box center [98, 167] width 26 height 5
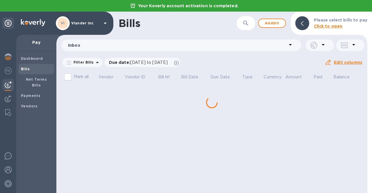
scroll to position [0, 0]
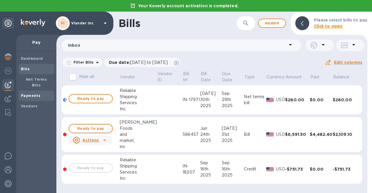
click at [35, 94] on b "Payments" at bounding box center [30, 96] width 19 height 4
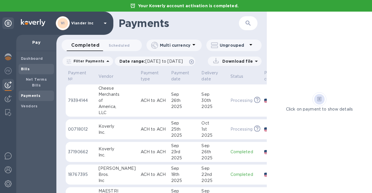
click at [26, 70] on b "Bills" at bounding box center [25, 69] width 9 height 4
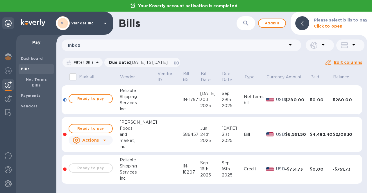
click at [179, 51] on div "Inbox" at bounding box center [182, 45] width 242 height 14
click at [291, 43] on icon at bounding box center [290, 44] width 7 height 7
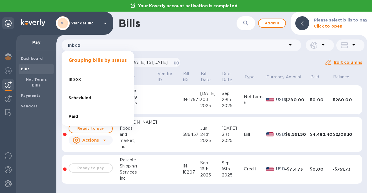
click at [93, 113] on li "Paid" at bounding box center [98, 116] width 72 height 19
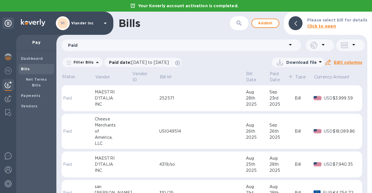
click at [271, 78] on p "Paid Date" at bounding box center [278, 77] width 17 height 12
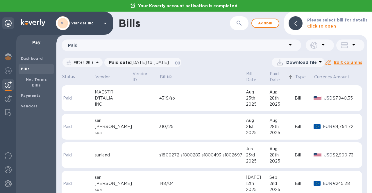
click at [275, 77] on p "Paid Date" at bounding box center [278, 77] width 17 height 12
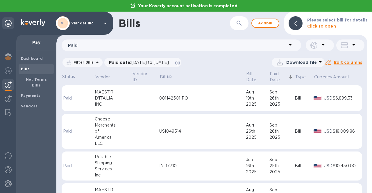
click at [67, 100] on p "Paid" at bounding box center [68, 98] width 11 height 6
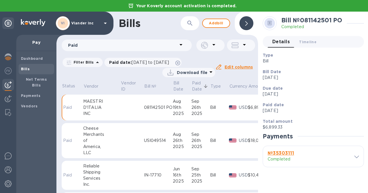
scroll to position [4, 0]
click at [357, 156] on icon at bounding box center [356, 157] width 5 height 3
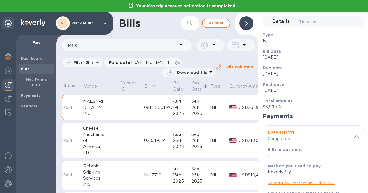
scroll to position [0, 0]
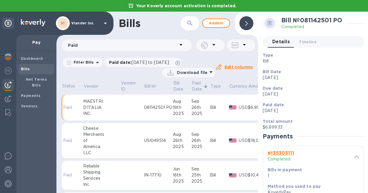
click at [333, 93] on p "Aug 21st 2025" at bounding box center [311, 94] width 97 height 6
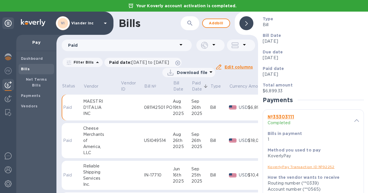
scroll to position [58, 0]
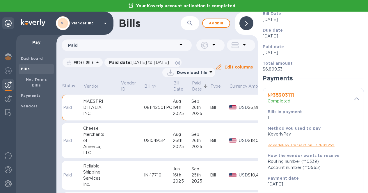
click at [39, 117] on div "Dashboard Bills Net Terms Bills Payments Vendors" at bounding box center [36, 122] width 40 height 142
click at [33, 93] on span "Payments" at bounding box center [30, 96] width 19 height 6
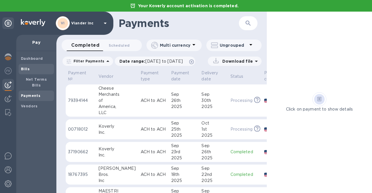
click at [24, 71] on b "Bills" at bounding box center [25, 69] width 9 height 4
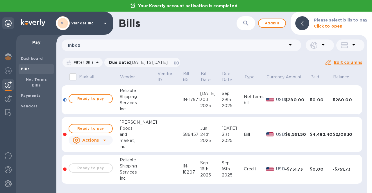
click at [105, 142] on icon at bounding box center [104, 140] width 7 height 7
click at [161, 136] on div at bounding box center [186, 96] width 372 height 193
click at [104, 168] on div "Ready to pay" at bounding box center [90, 169] width 47 height 12
click at [26, 94] on b "Payments" at bounding box center [30, 96] width 19 height 4
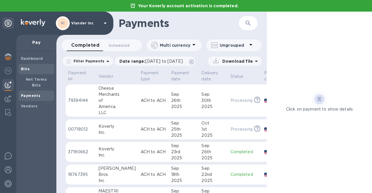
click at [30, 69] on span "Bills" at bounding box center [36, 69] width 31 height 6
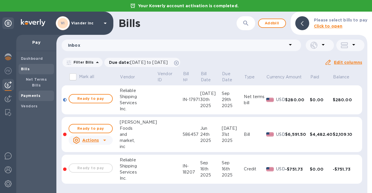
click at [36, 93] on div "Payments" at bounding box center [36, 96] width 35 height 10
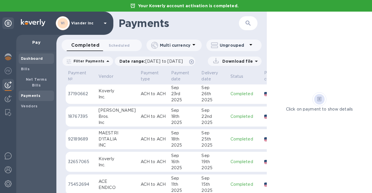
scroll to position [29, 0]
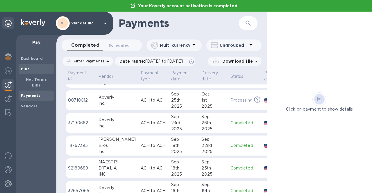
click at [26, 69] on b "Bills" at bounding box center [25, 69] width 9 height 4
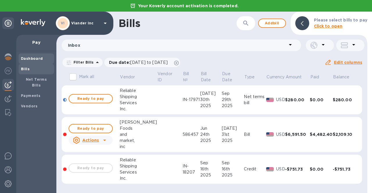
click at [27, 58] on b "Dashboard" at bounding box center [32, 58] width 22 height 4
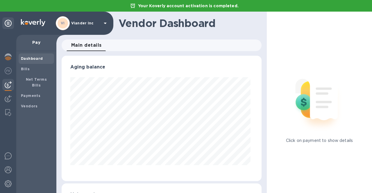
scroll to position [126, 198]
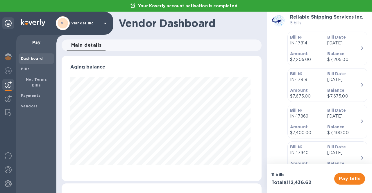
scroll to position [116, 0]
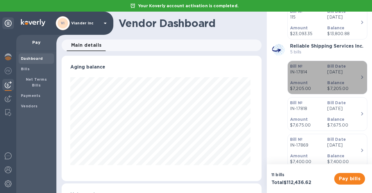
click at [362, 77] on icon "button" at bounding box center [363, 77] width 2 height 3
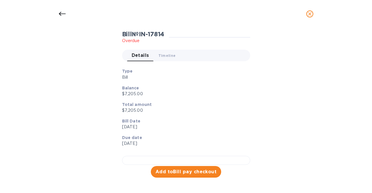
click at [61, 13] on icon at bounding box center [62, 14] width 7 height 4
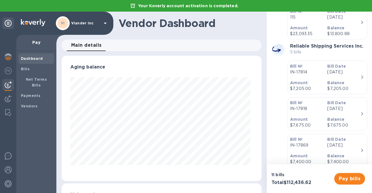
scroll to position [24, 0]
click at [359, 77] on icon "button" at bounding box center [362, 77] width 7 height 7
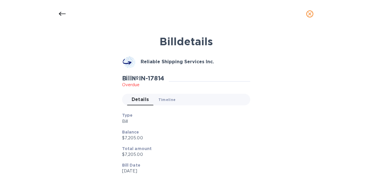
click at [163, 94] on button "Timeline 0" at bounding box center [167, 100] width 27 height 12
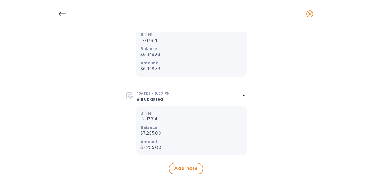
scroll to position [148, 0]
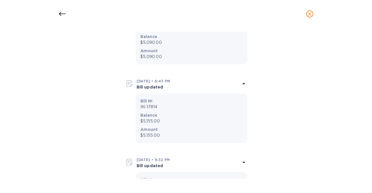
click at [65, 11] on icon at bounding box center [62, 13] width 7 height 7
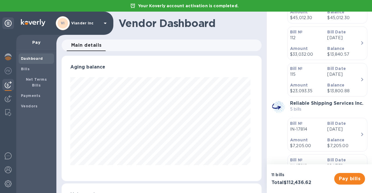
scroll to position [58, 0]
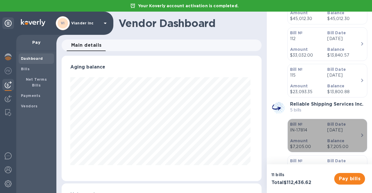
click at [349, 137] on div "Balance $7,205.00" at bounding box center [343, 144] width 37 height 17
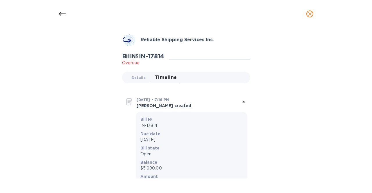
scroll to position [29, 0]
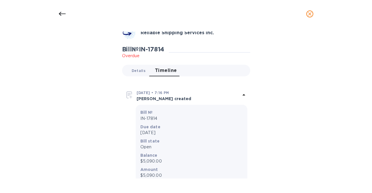
click at [139, 69] on span "Details 0" at bounding box center [139, 71] width 14 height 6
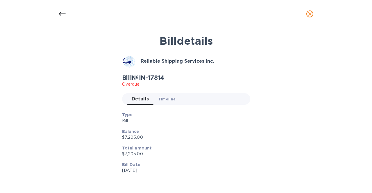
scroll to position [0, 0]
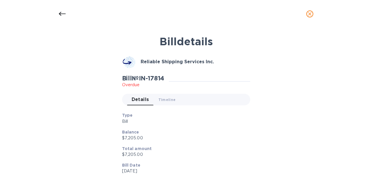
click at [60, 16] on icon at bounding box center [62, 13] width 7 height 7
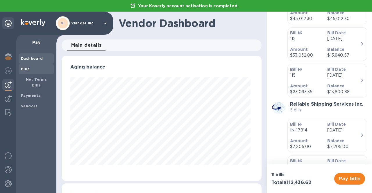
click at [25, 67] on b "Bills" at bounding box center [25, 69] width 9 height 4
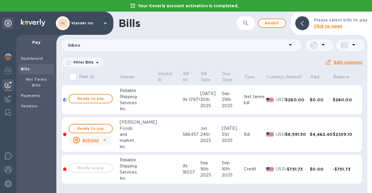
click at [0, 0] on icon at bounding box center [0, 0] width 0 height 0
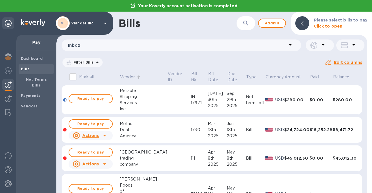
click at [130, 79] on p "Vendor" at bounding box center [127, 77] width 15 height 6
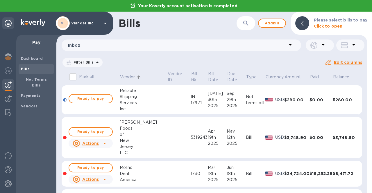
click at [130, 100] on div "Services" at bounding box center [143, 103] width 47 height 6
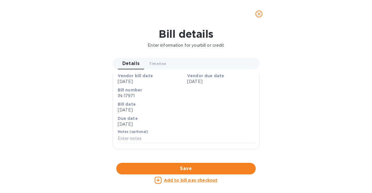
scroll to position [116, 0]
click at [260, 11] on icon "close" at bounding box center [259, 14] width 6 height 6
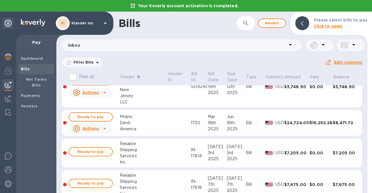
scroll to position [58, 0]
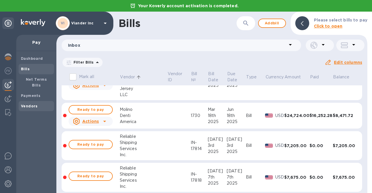
click at [26, 104] on b "Vendors" at bounding box center [29, 106] width 17 height 4
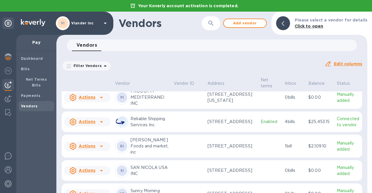
scroll to position [462, 0]
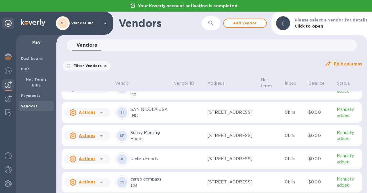
click at [285, 67] on p "4 bills" at bounding box center [294, 64] width 19 height 6
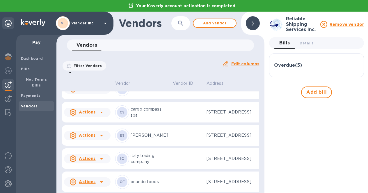
click at [285, 66] on h3 "Overdue ( 5 )" at bounding box center [288, 66] width 28 height 6
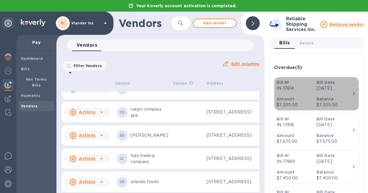
click at [314, 97] on div "Balance $7,205.00" at bounding box center [334, 102] width 40 height 17
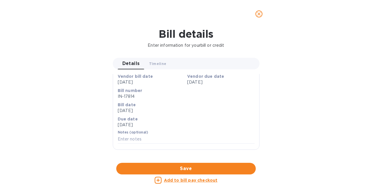
scroll to position [58, 0]
